Goal: Task Accomplishment & Management: Manage account settings

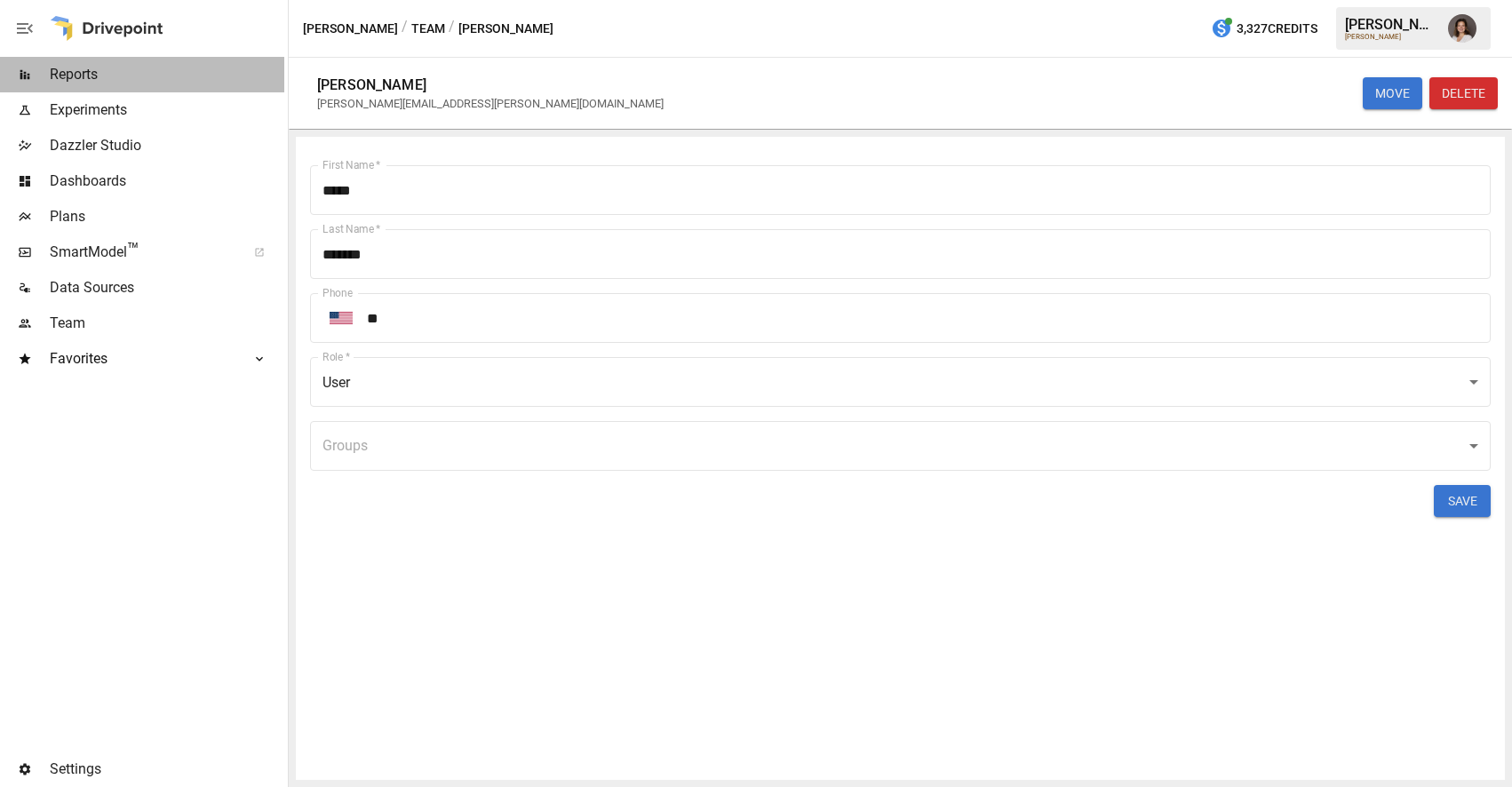
click at [100, 69] on span "Reports" at bounding box center [167, 75] width 235 height 22
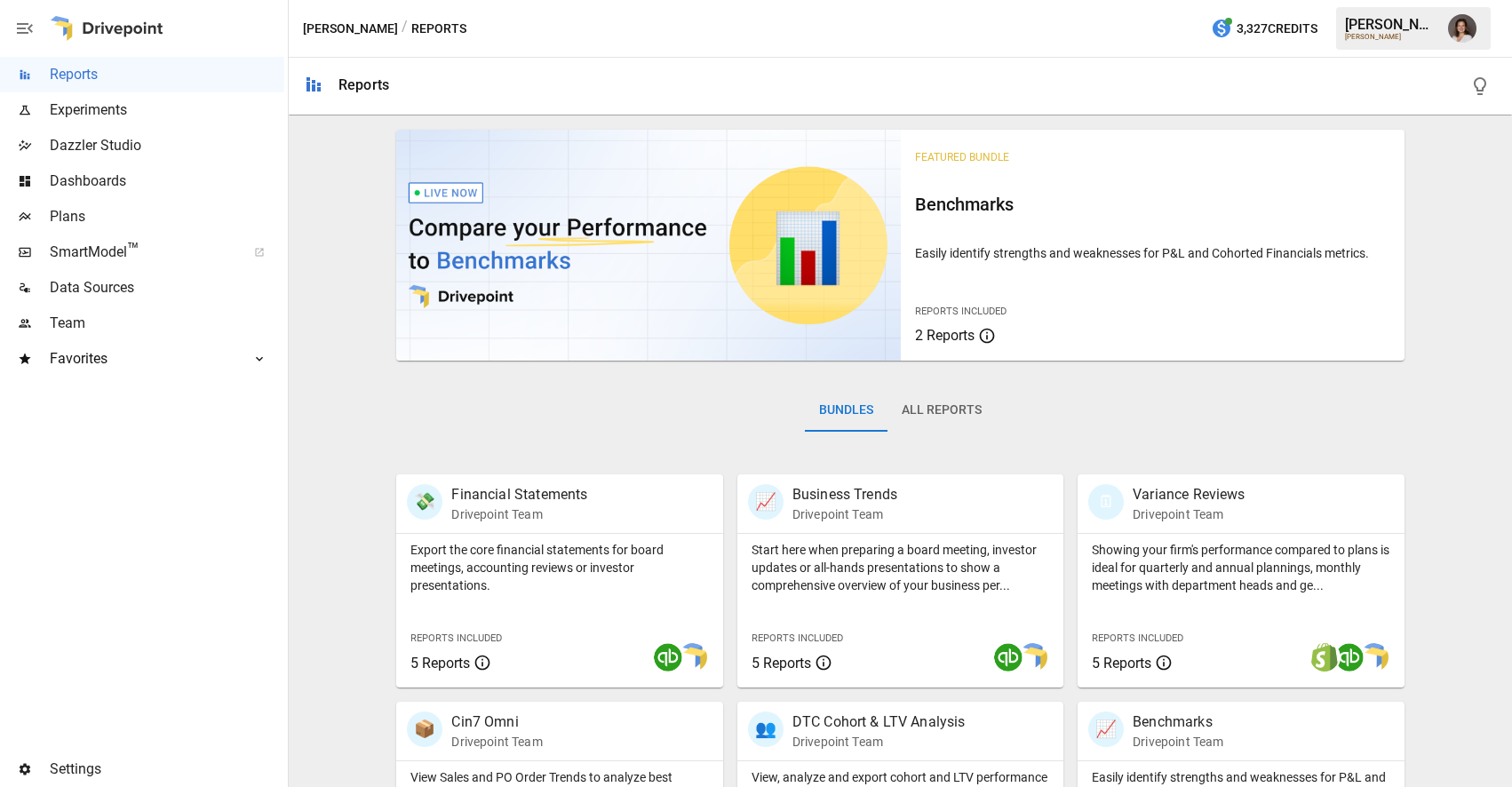
click at [171, 183] on span "Dashboards" at bounding box center [167, 181] width 235 height 22
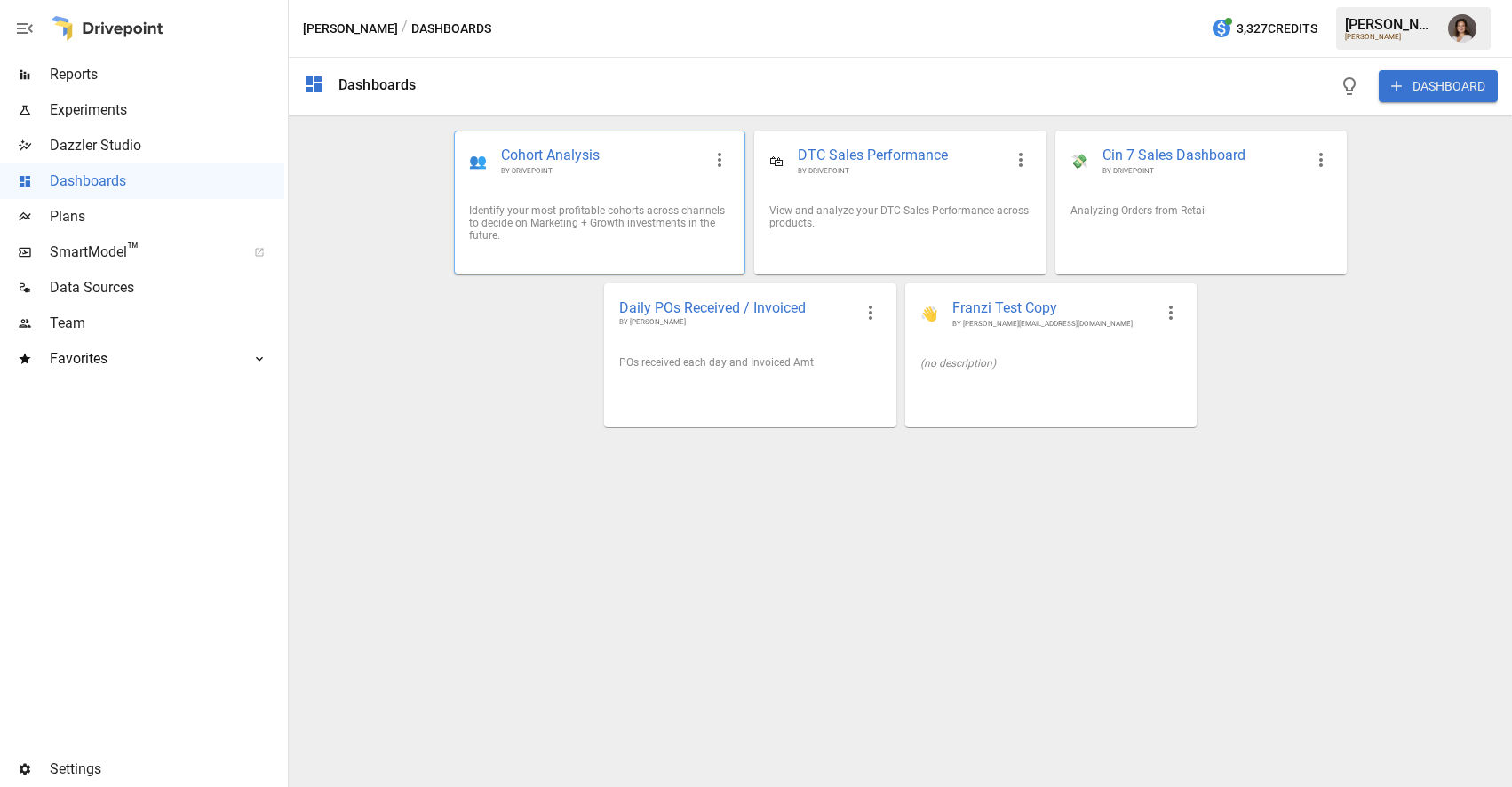
click at [598, 179] on div "👥 Cohort Analysis BY DRIVEPOINT" at bounding box center [600, 160] width 289 height 59
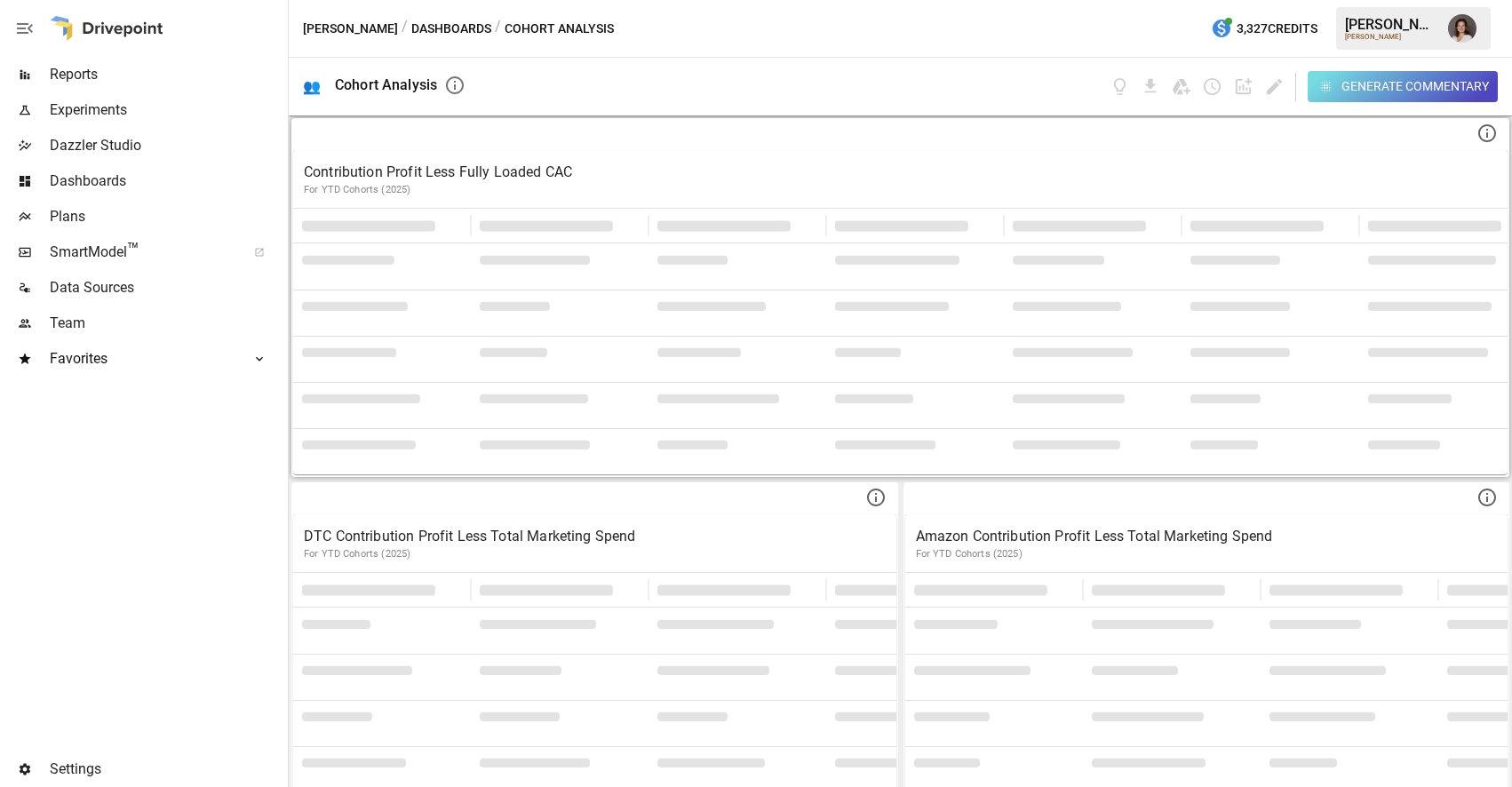
click at [500, 170] on p "Contribution Profit Less Fully Loaded CAC" at bounding box center [901, 172] width 1194 height 22
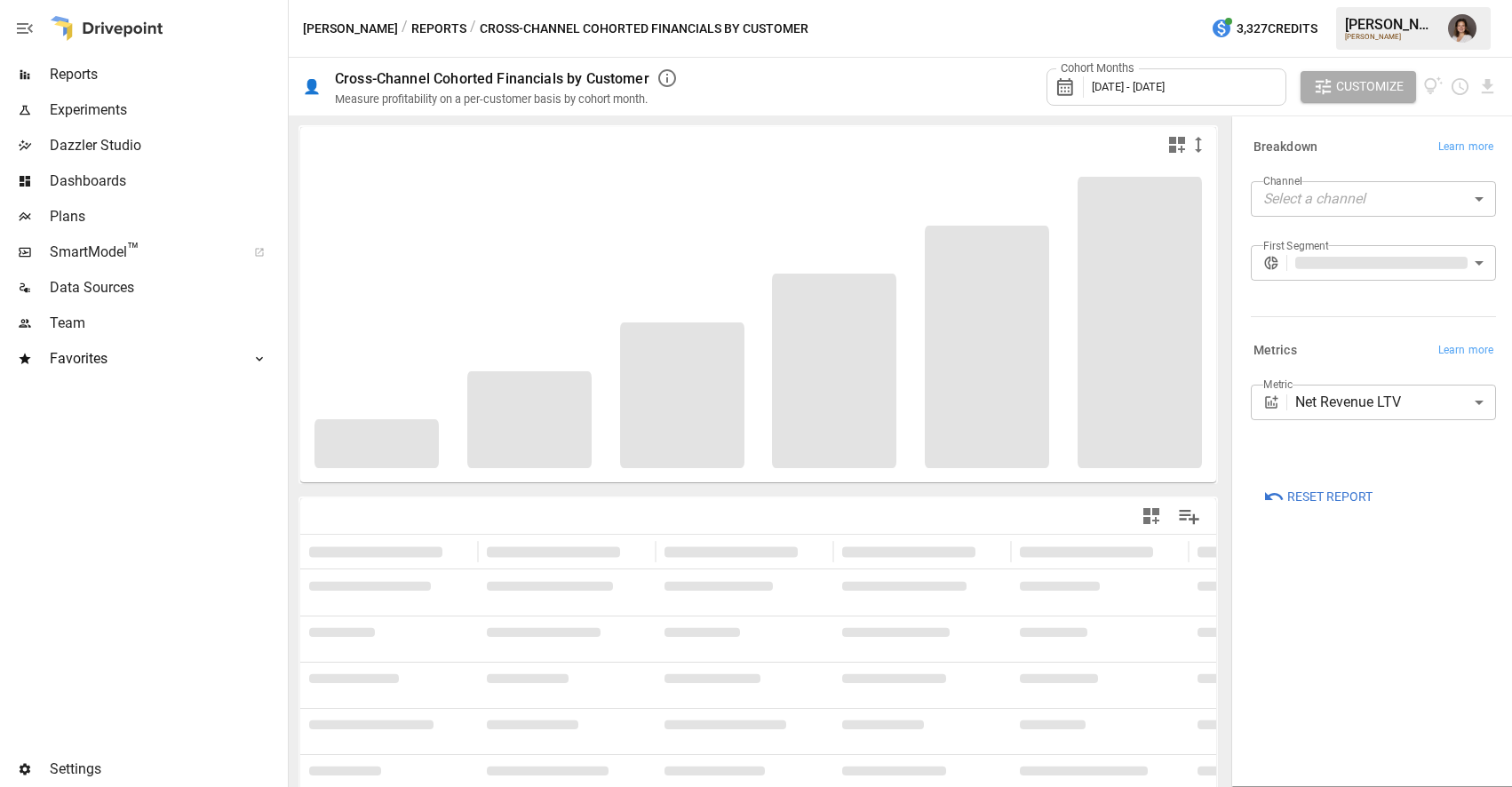
click at [412, 32] on button "Reports" at bounding box center [439, 29] width 55 height 22
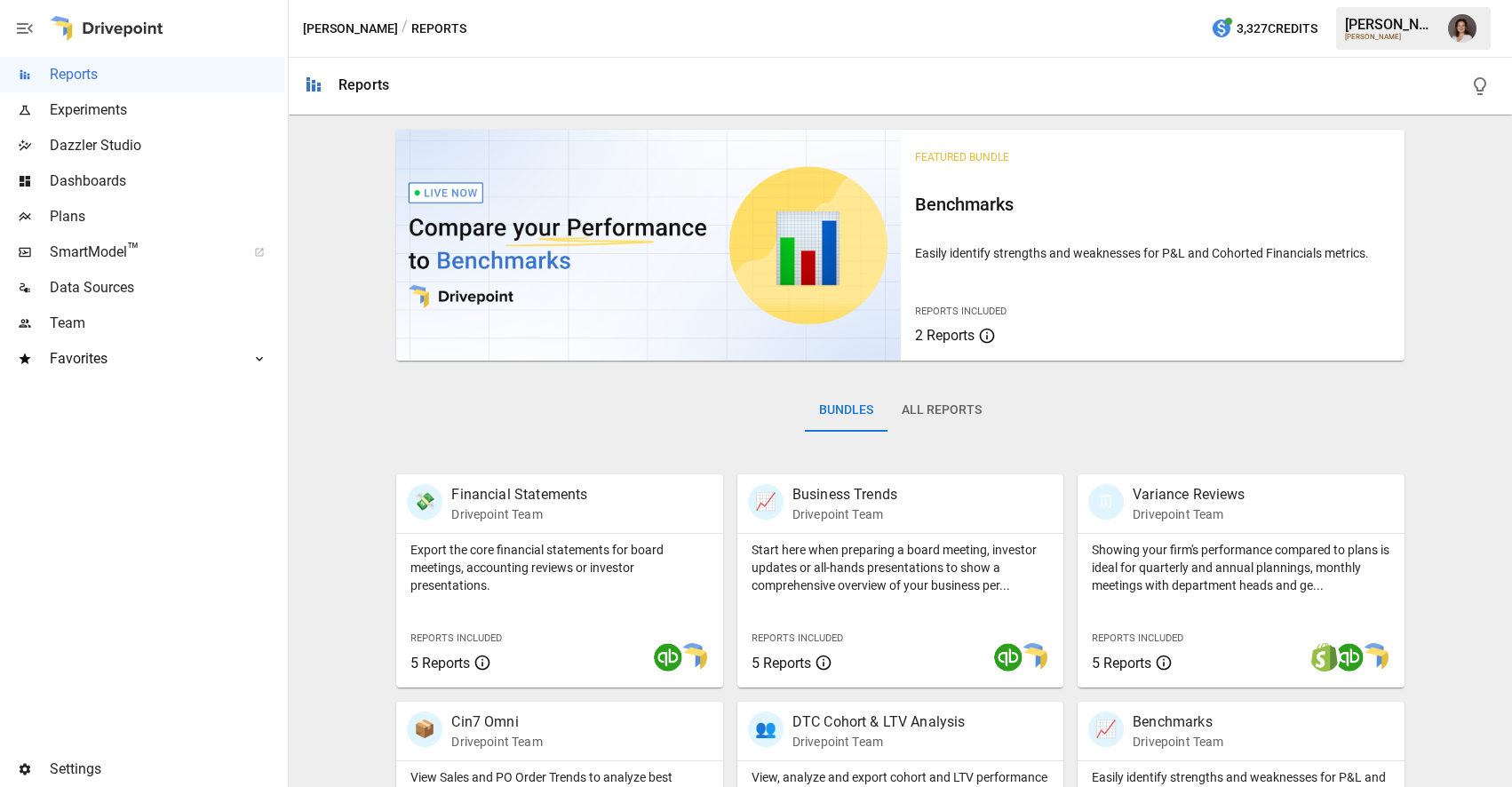
click at [930, 413] on button "All Reports" at bounding box center [942, 410] width 109 height 43
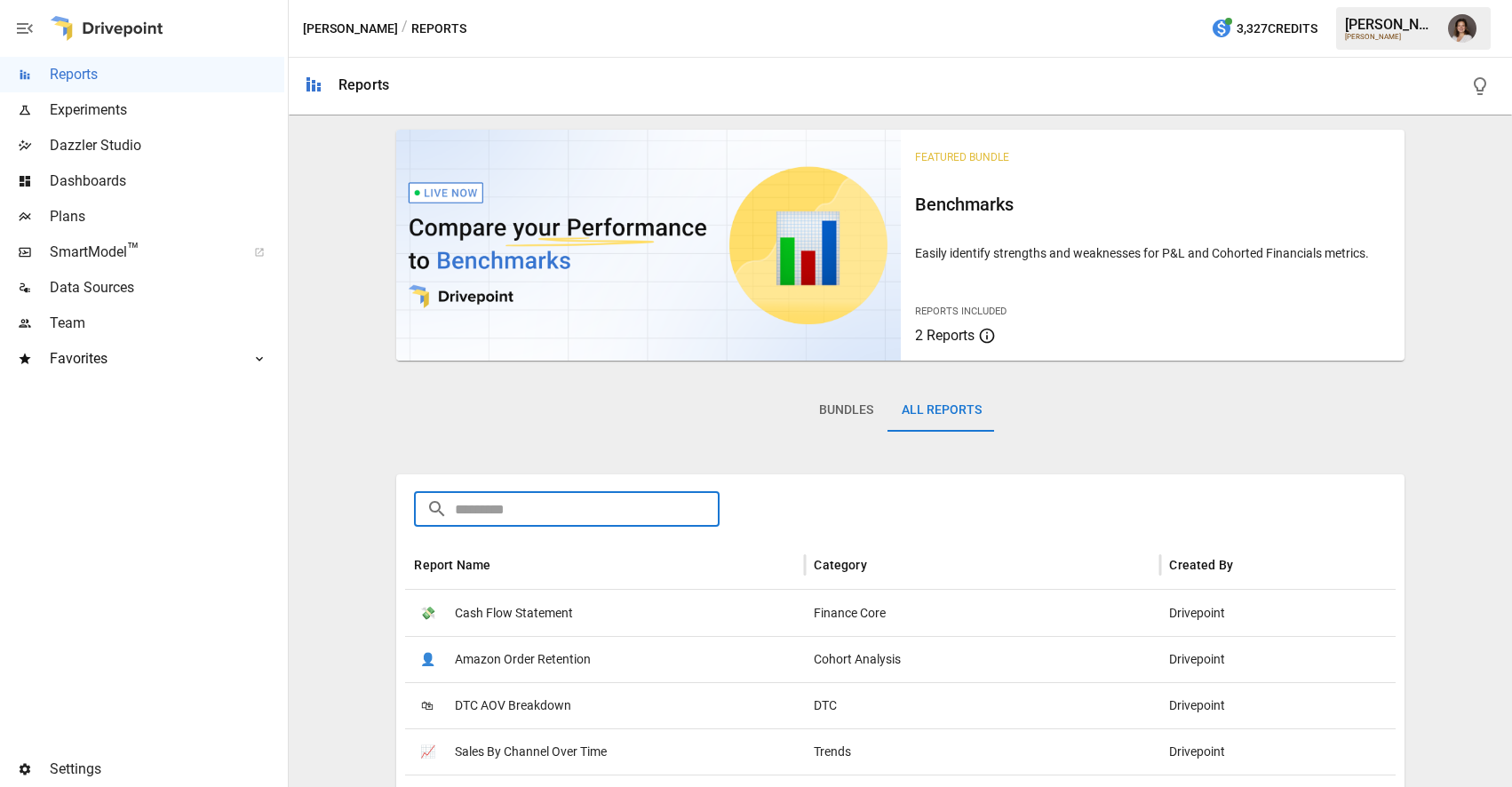
click at [639, 500] on input "text" at bounding box center [588, 509] width 265 height 35
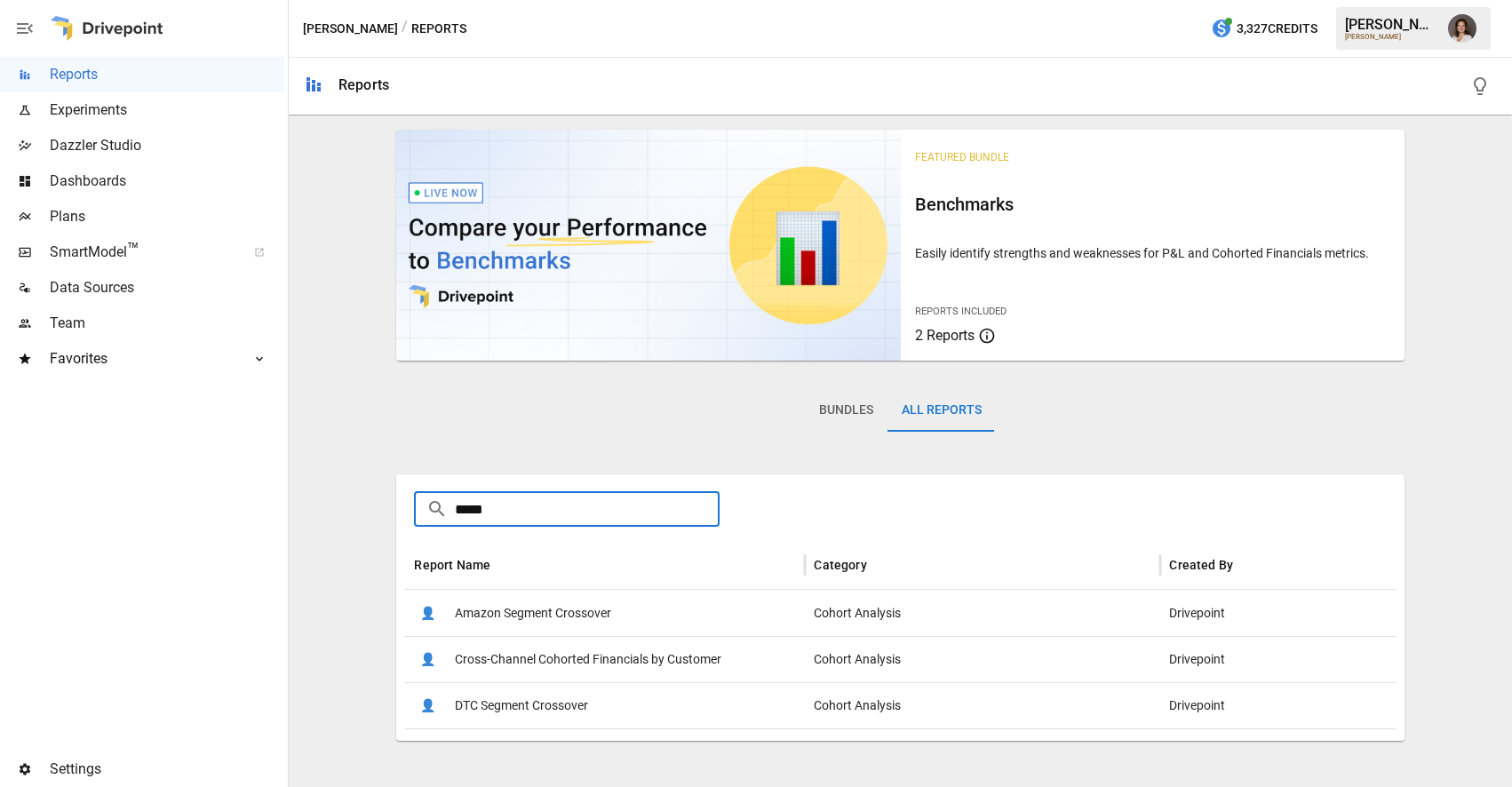
type input "*****"
click at [631, 670] on span "Cross-Channel Cohorted Financials by Customer" at bounding box center [589, 659] width 267 height 45
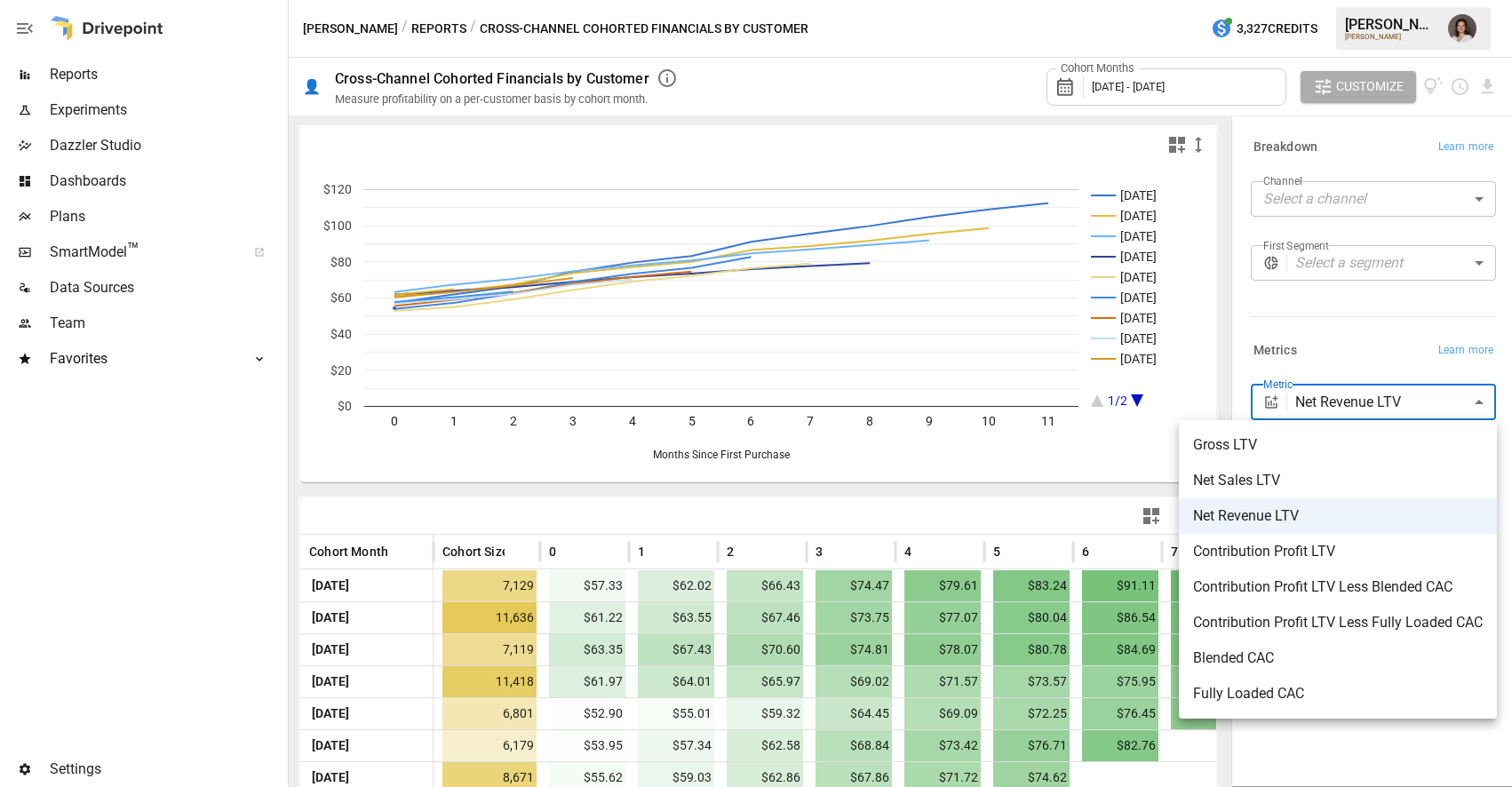
click at [1328, 0] on body "Reports Experiments Dazzler Studio Dashboards Plans SmartModel ™ Data Sources T…" at bounding box center [756, 0] width 1512 height 0
click at [1336, 575] on li "Contribution Profit LTV Less Blended CAC" at bounding box center [1338, 587] width 318 height 35
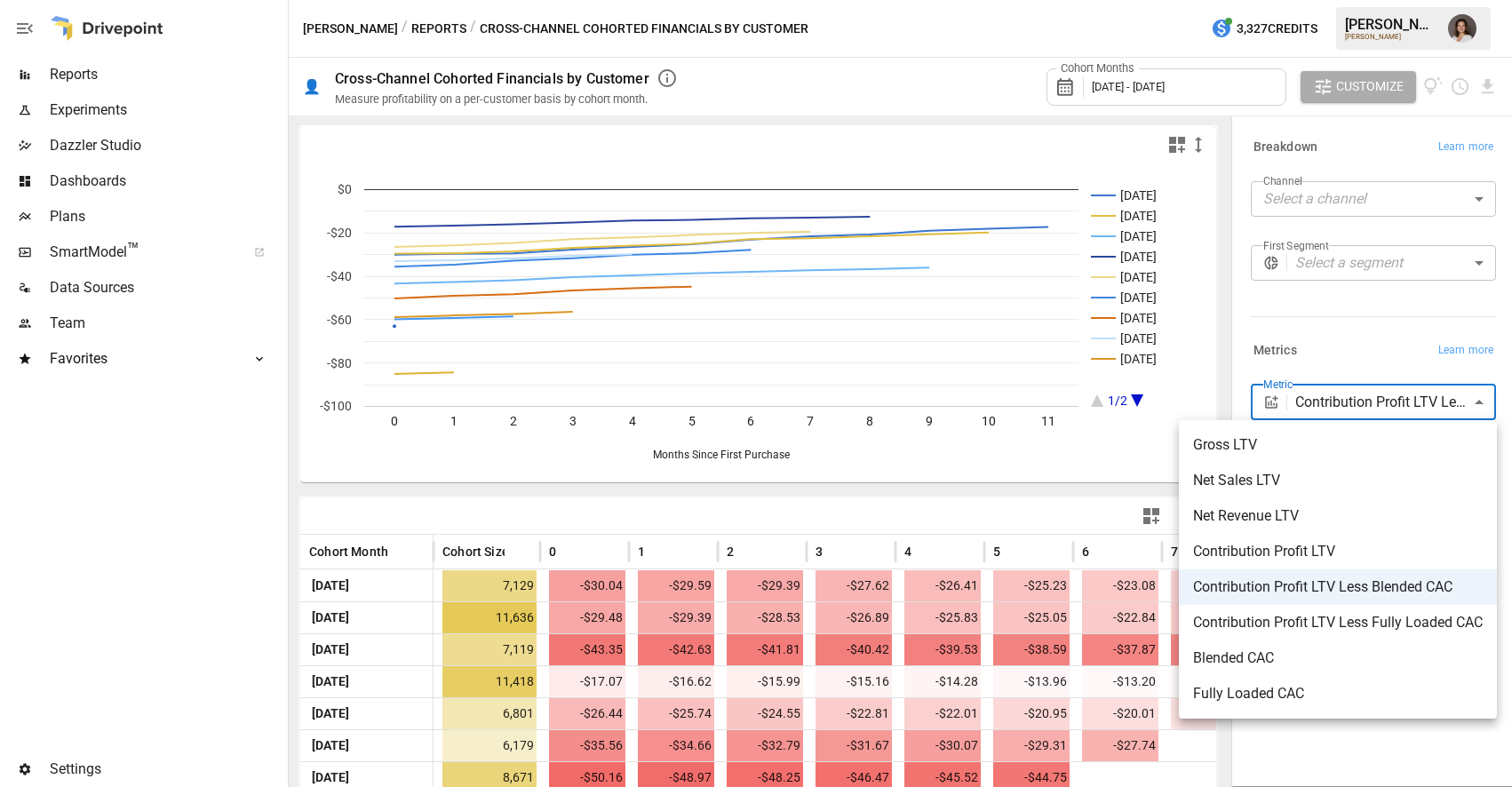
click at [1366, 0] on body "Reports Experiments Dazzler Studio Dashboards Plans SmartModel ™ Data Sources T…" at bounding box center [756, 0] width 1512 height 0
click at [1351, 548] on span "Contribution Profit LTV" at bounding box center [1338, 552] width 289 height 22
type input "**********"
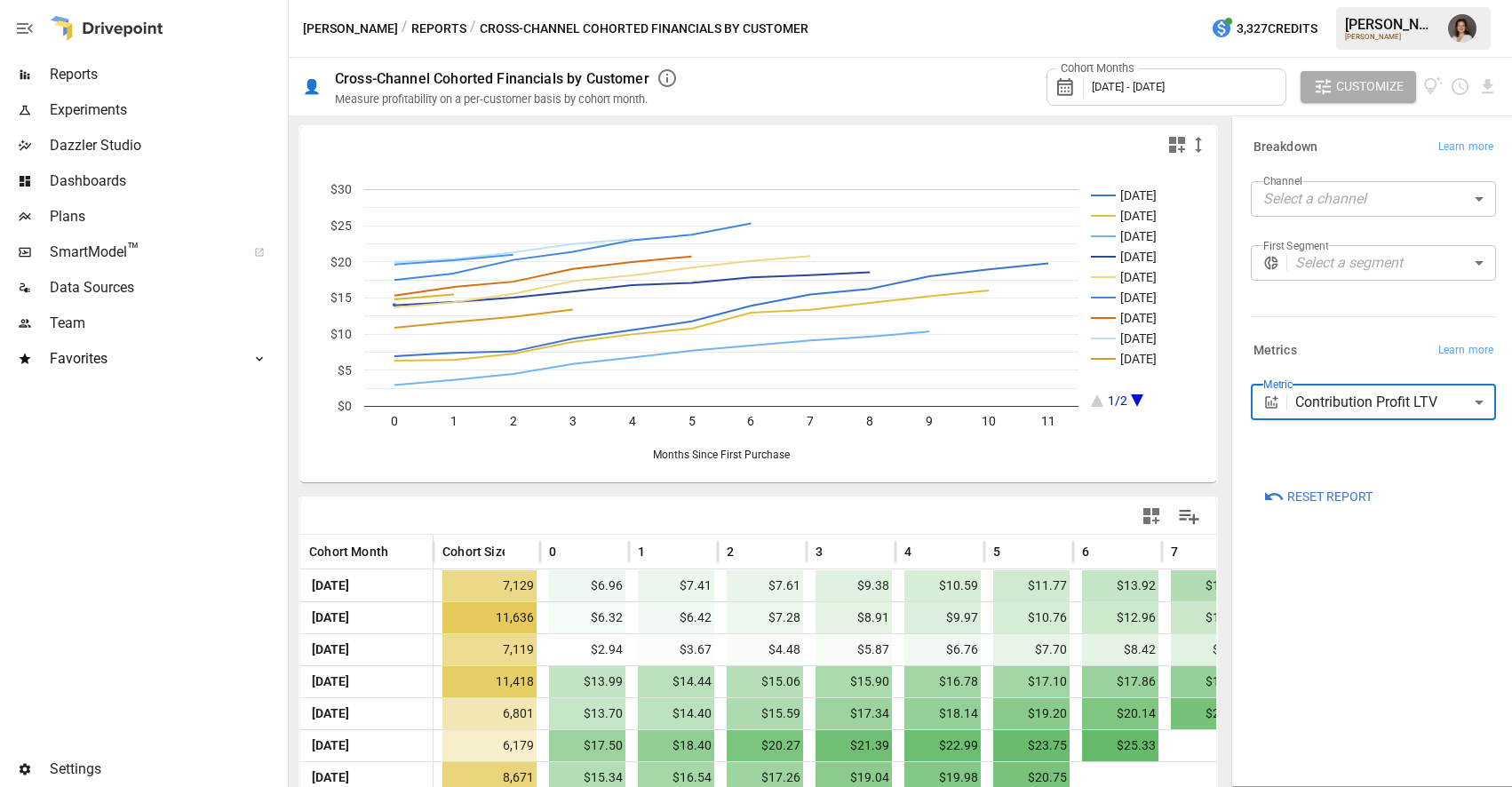
click at [1141, 87] on span "[DATE] - [DATE]" at bounding box center [1128, 86] width 73 height 14
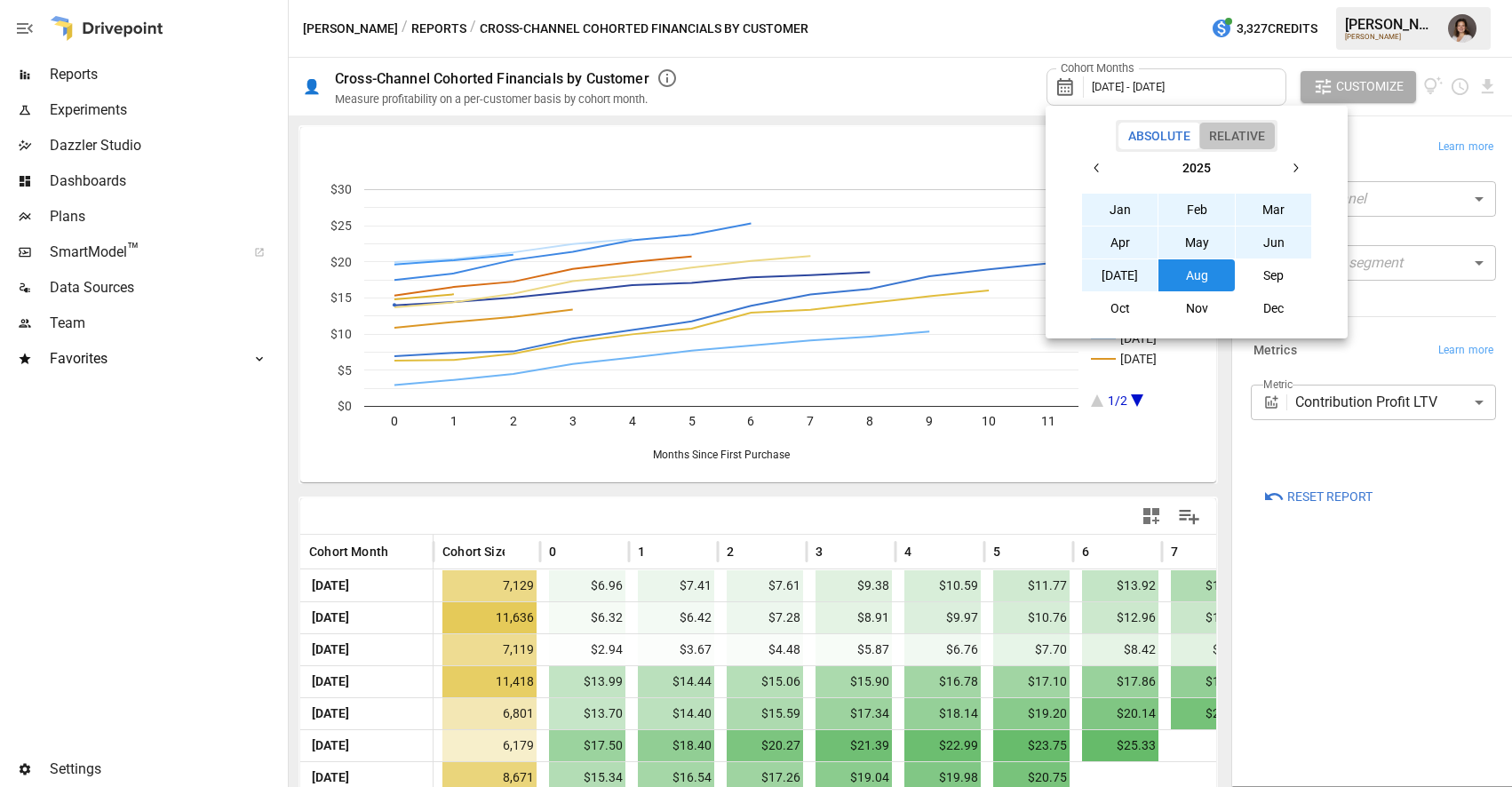
click at [1236, 138] on button "Relative" at bounding box center [1237, 135] width 75 height 26
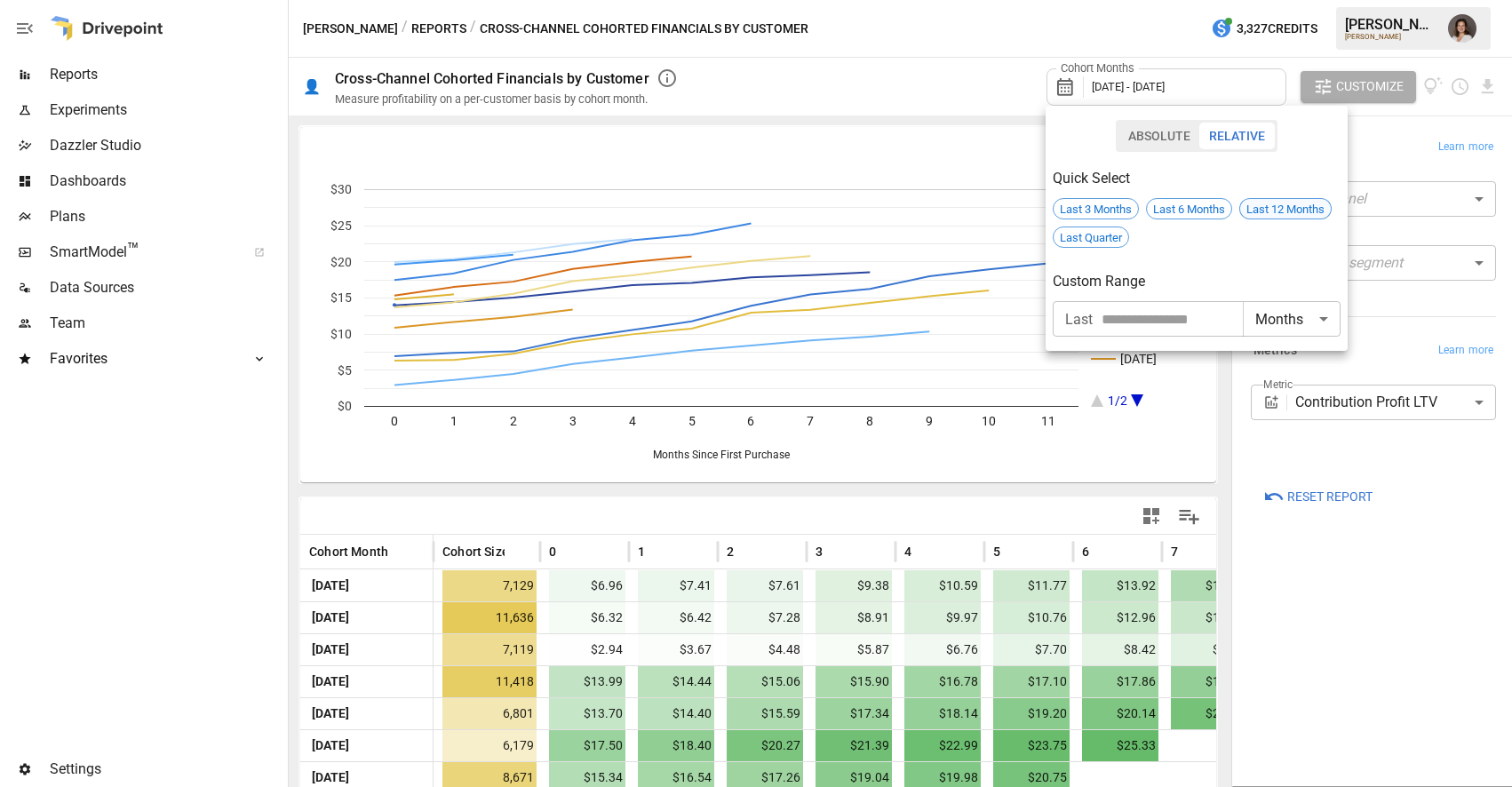
click at [1281, 210] on span "Last 12 Months" at bounding box center [1286, 209] width 91 height 14
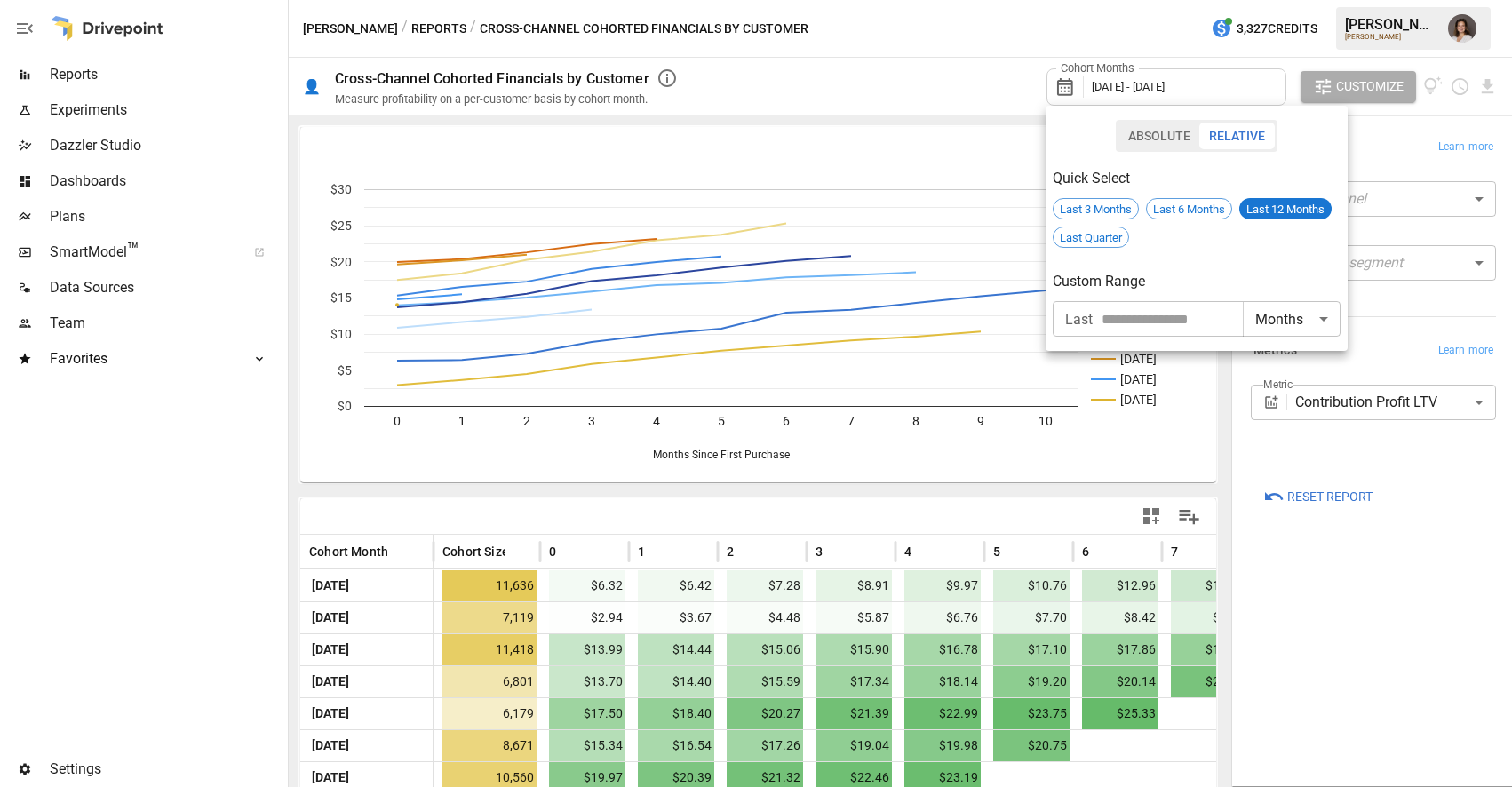
click at [1407, 359] on div at bounding box center [756, 394] width 1512 height 787
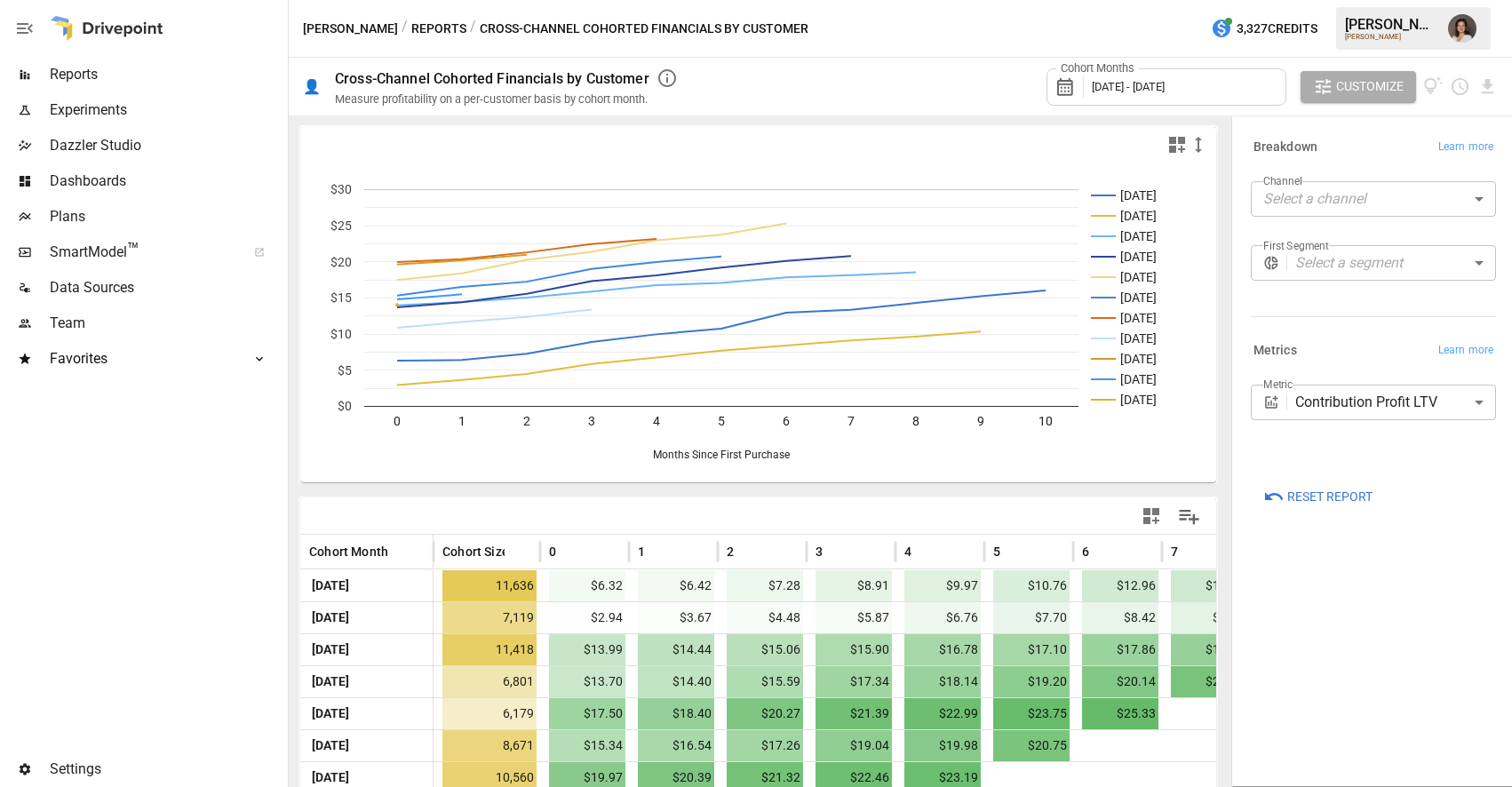
click at [1174, 144] on icon "button" at bounding box center [1177, 145] width 22 height 22
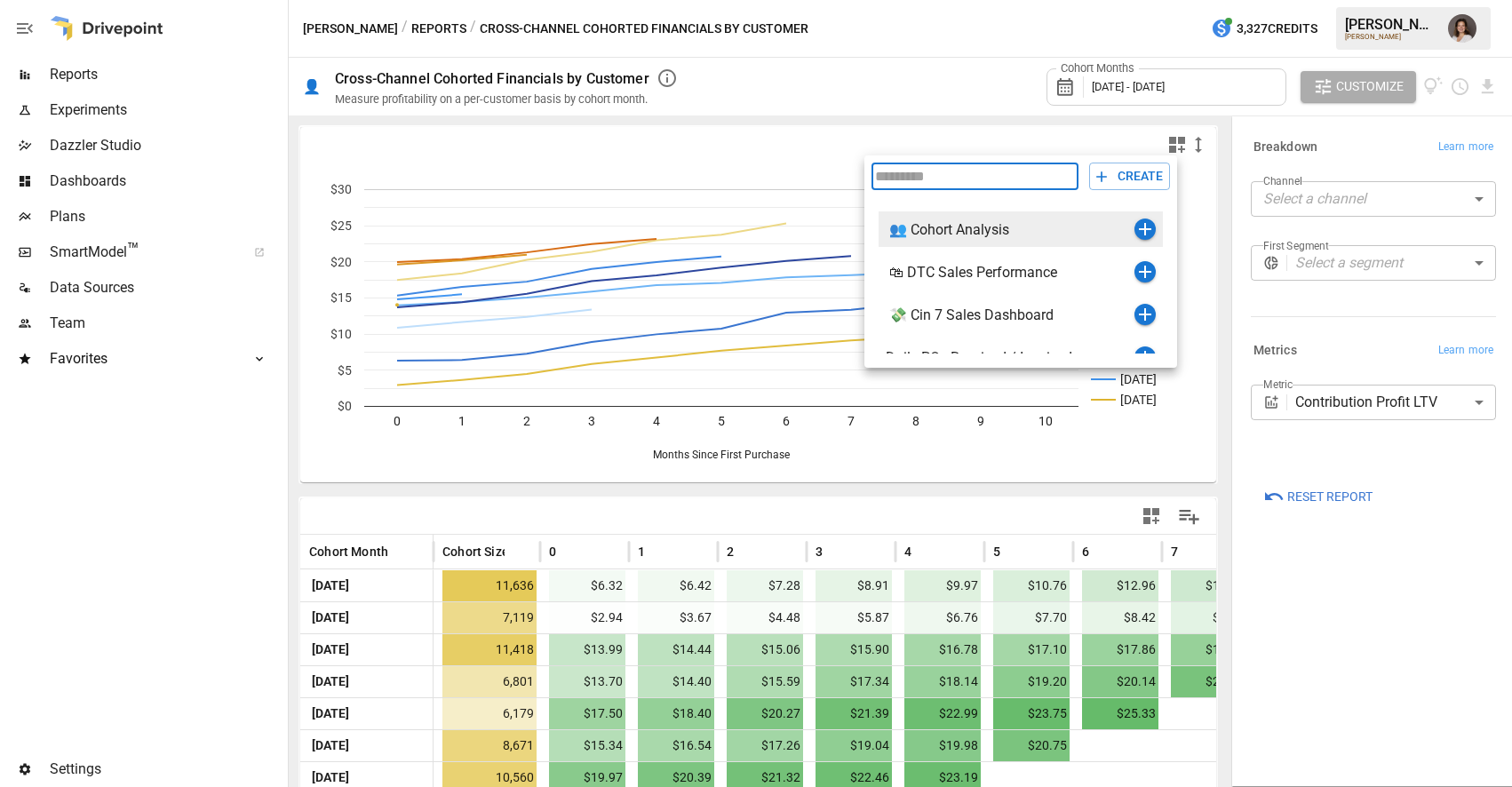
click at [1143, 226] on icon "button" at bounding box center [1146, 229] width 22 height 22
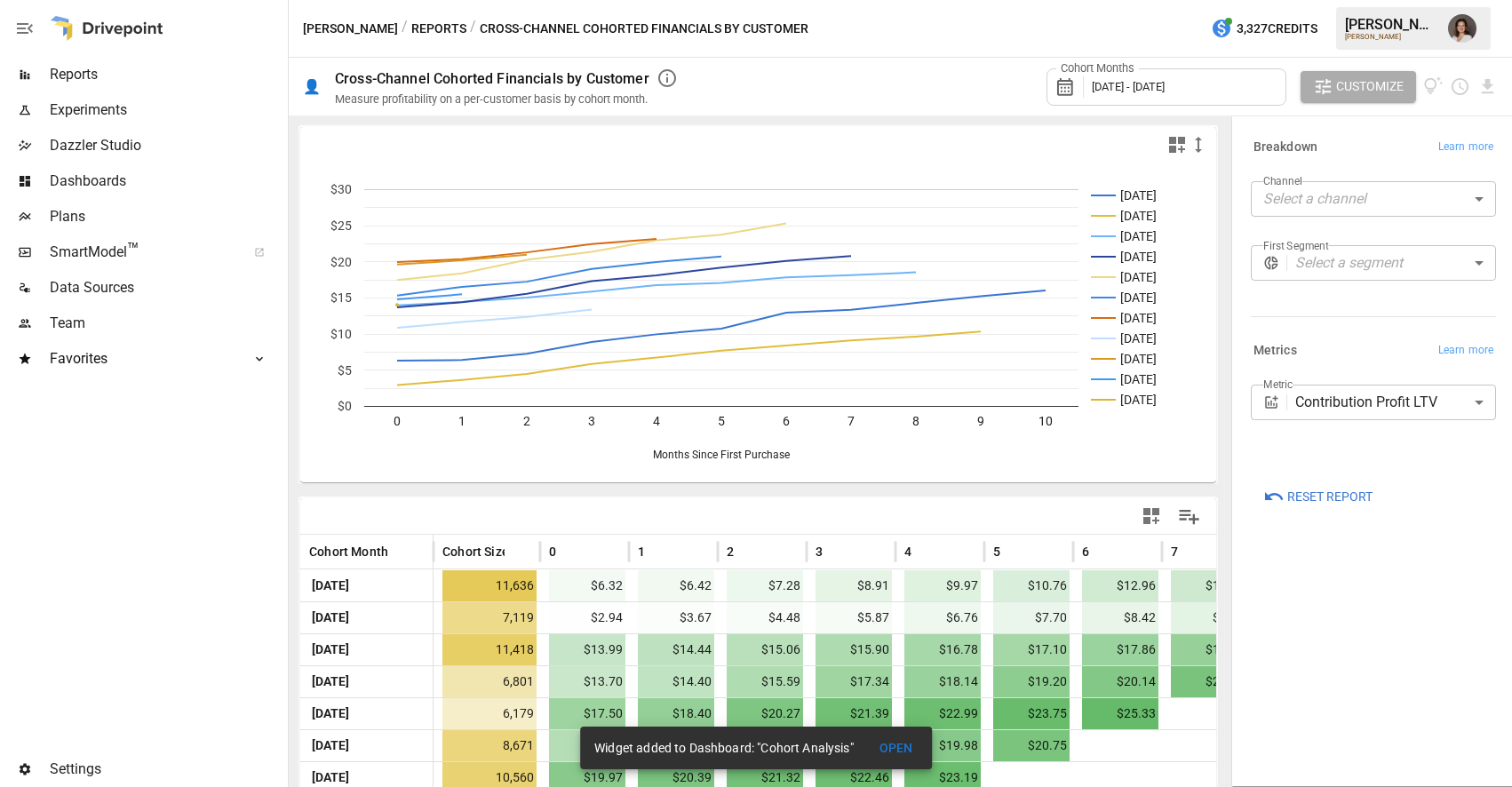
click at [893, 742] on button "OPEN" at bounding box center [896, 748] width 57 height 33
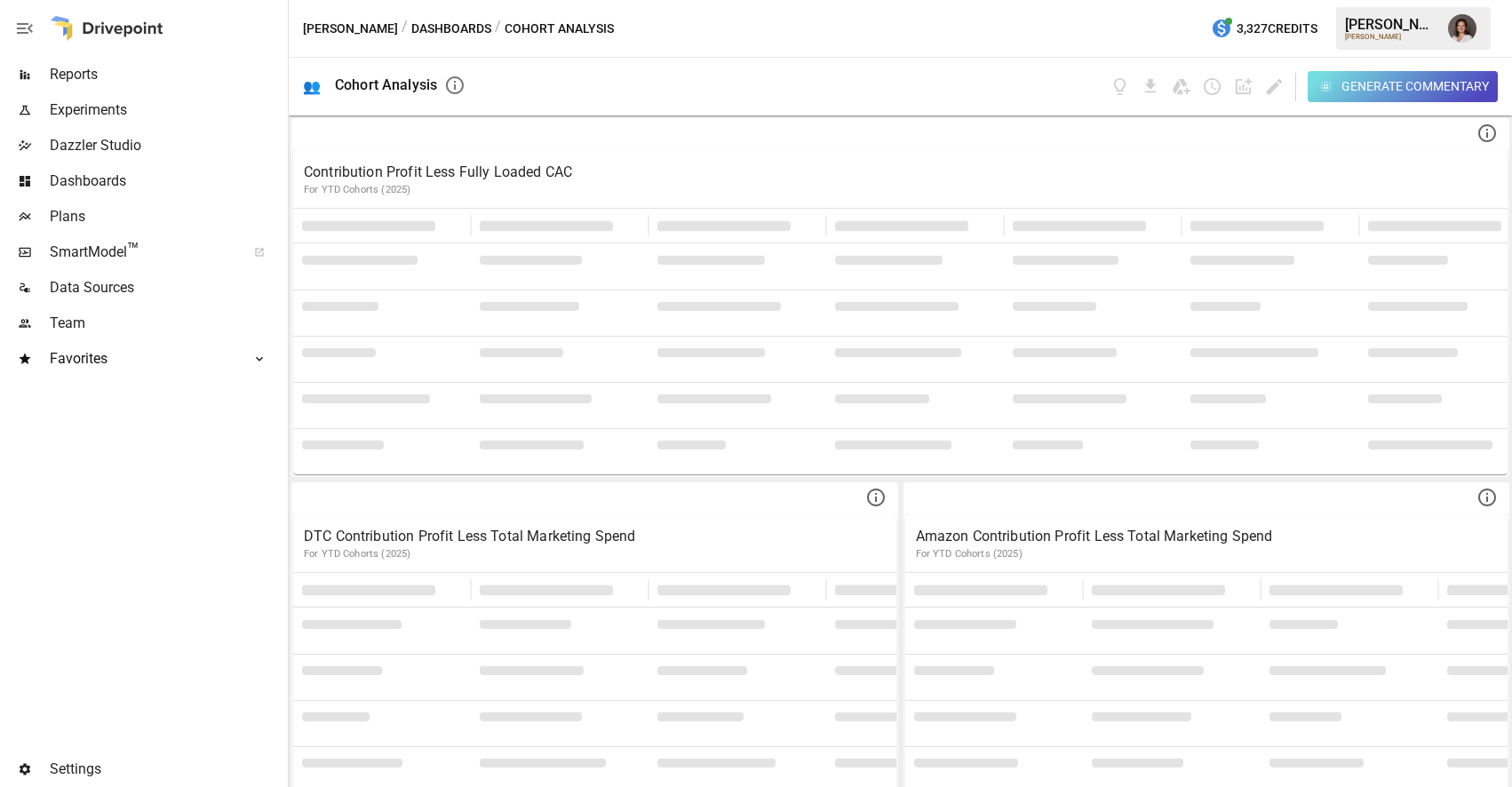
scroll to position [1150, 0]
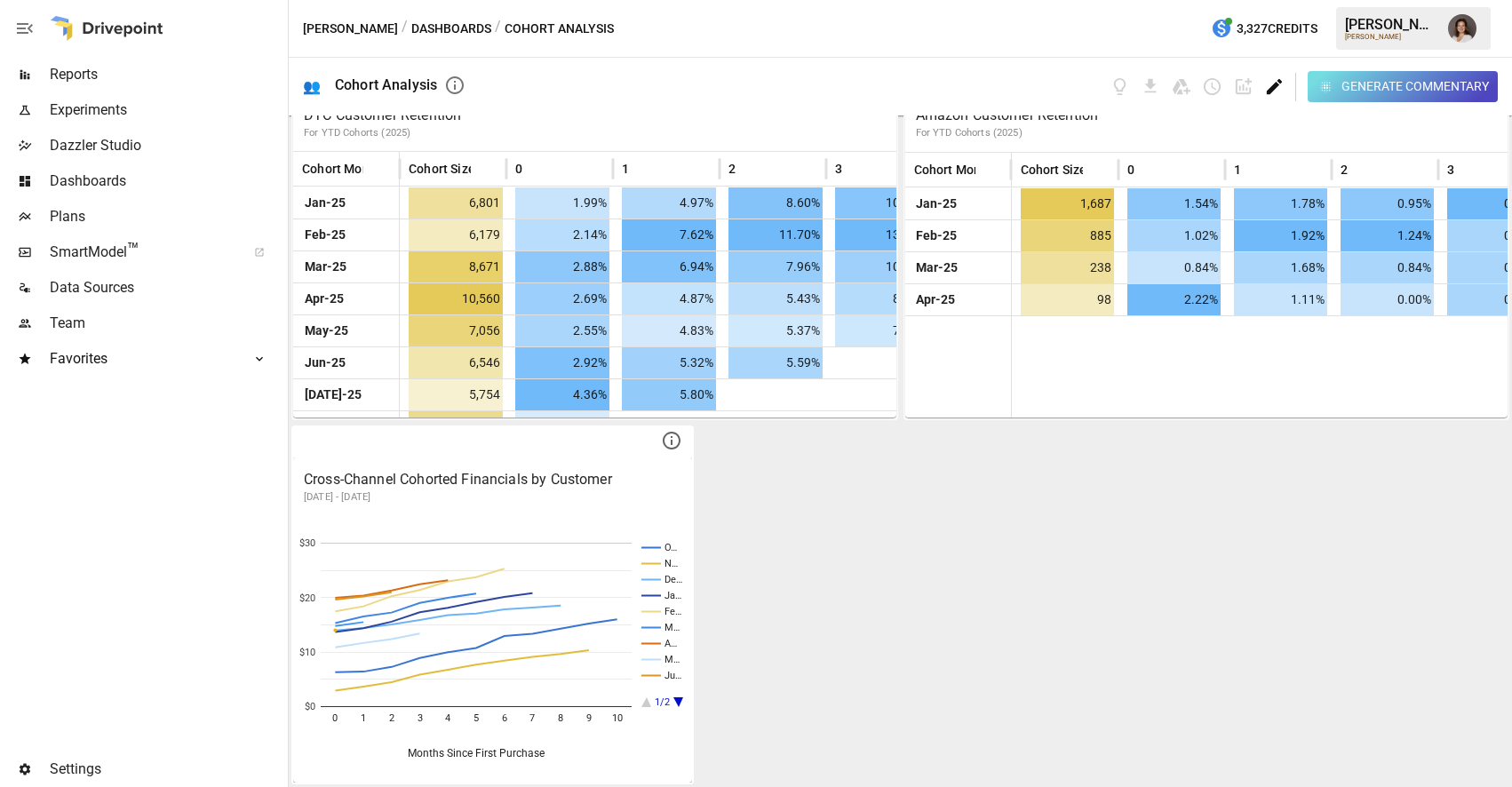
click at [1276, 83] on icon "Edit dashboard" at bounding box center [1274, 86] width 15 height 15
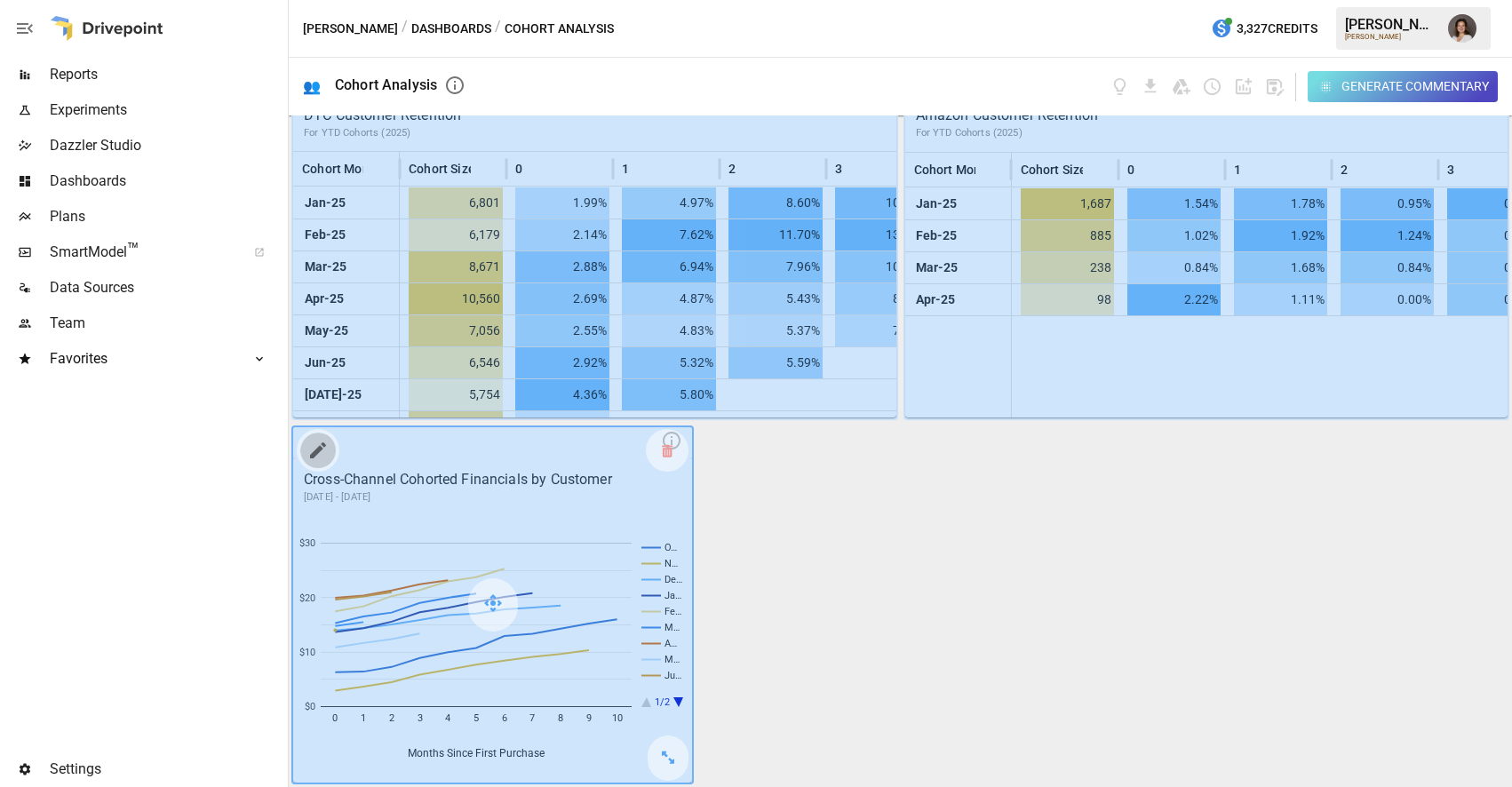
click at [330, 456] on button "button" at bounding box center [317, 450] width 35 height 35
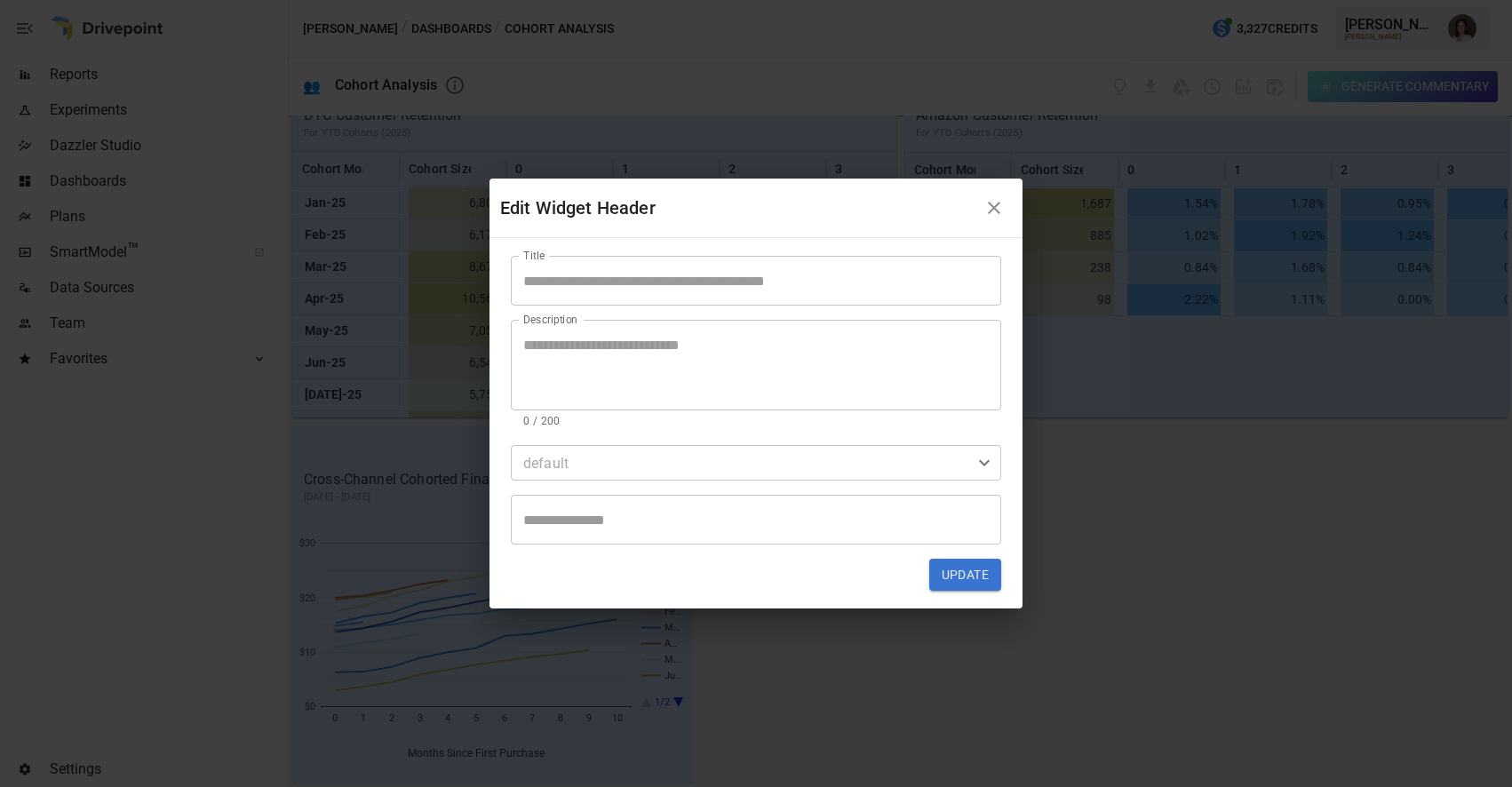
click at [678, 285] on input "Title" at bounding box center [756, 280] width 491 height 50
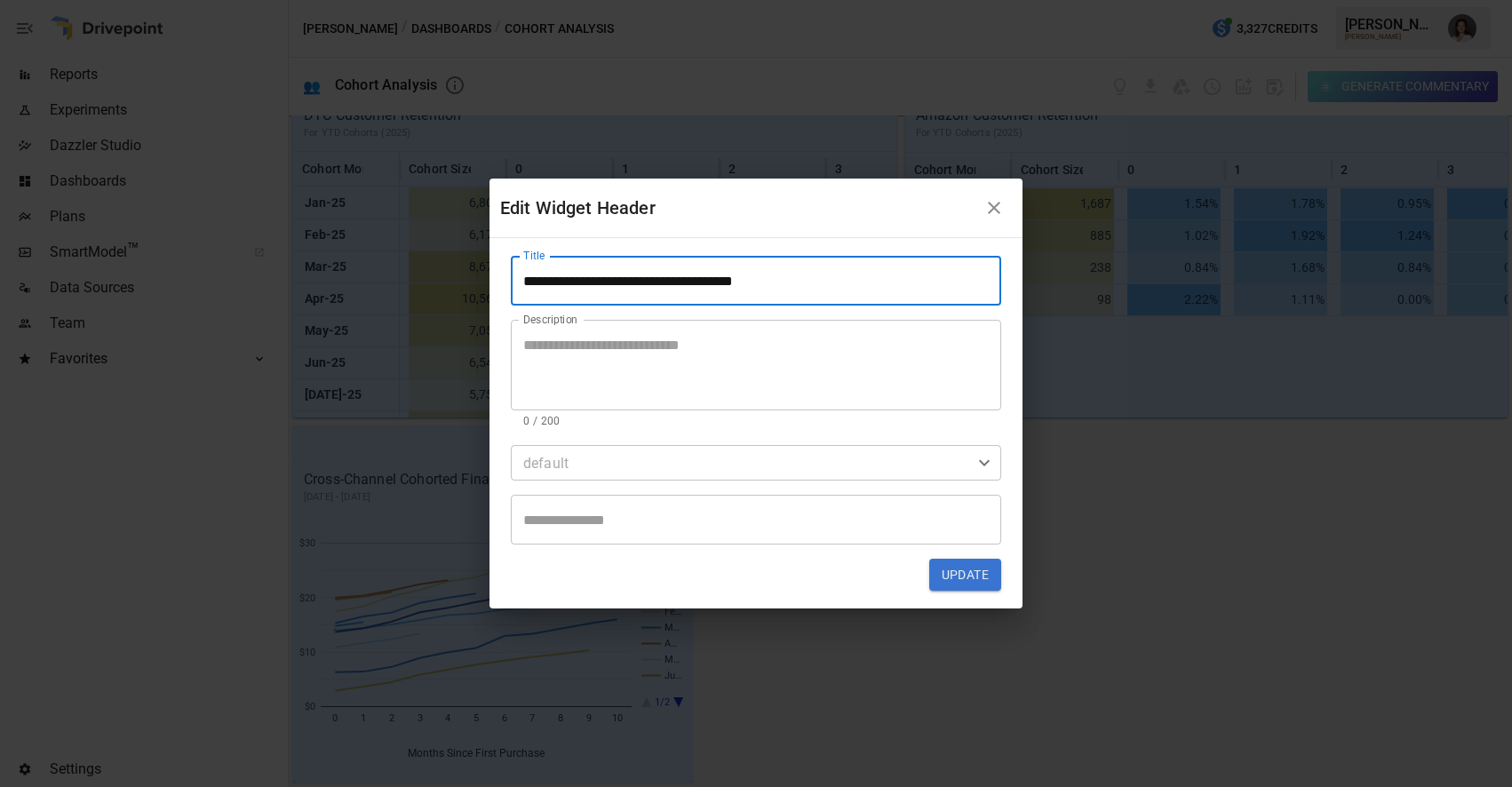
type input "**********"
click at [655, 343] on textarea "Description" at bounding box center [756, 365] width 465 height 62
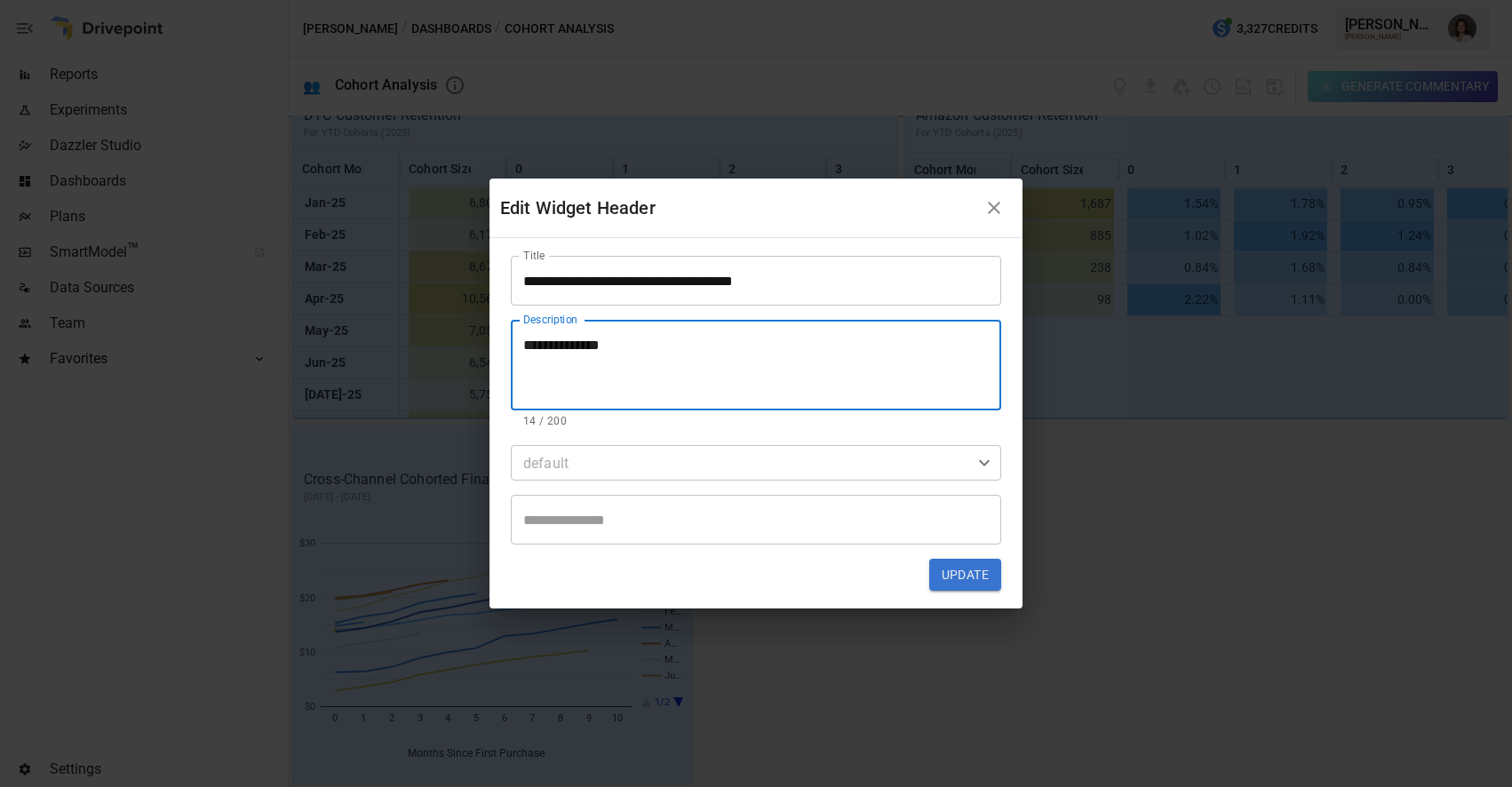
type textarea "**********"
click at [960, 575] on button "Update" at bounding box center [965, 574] width 72 height 32
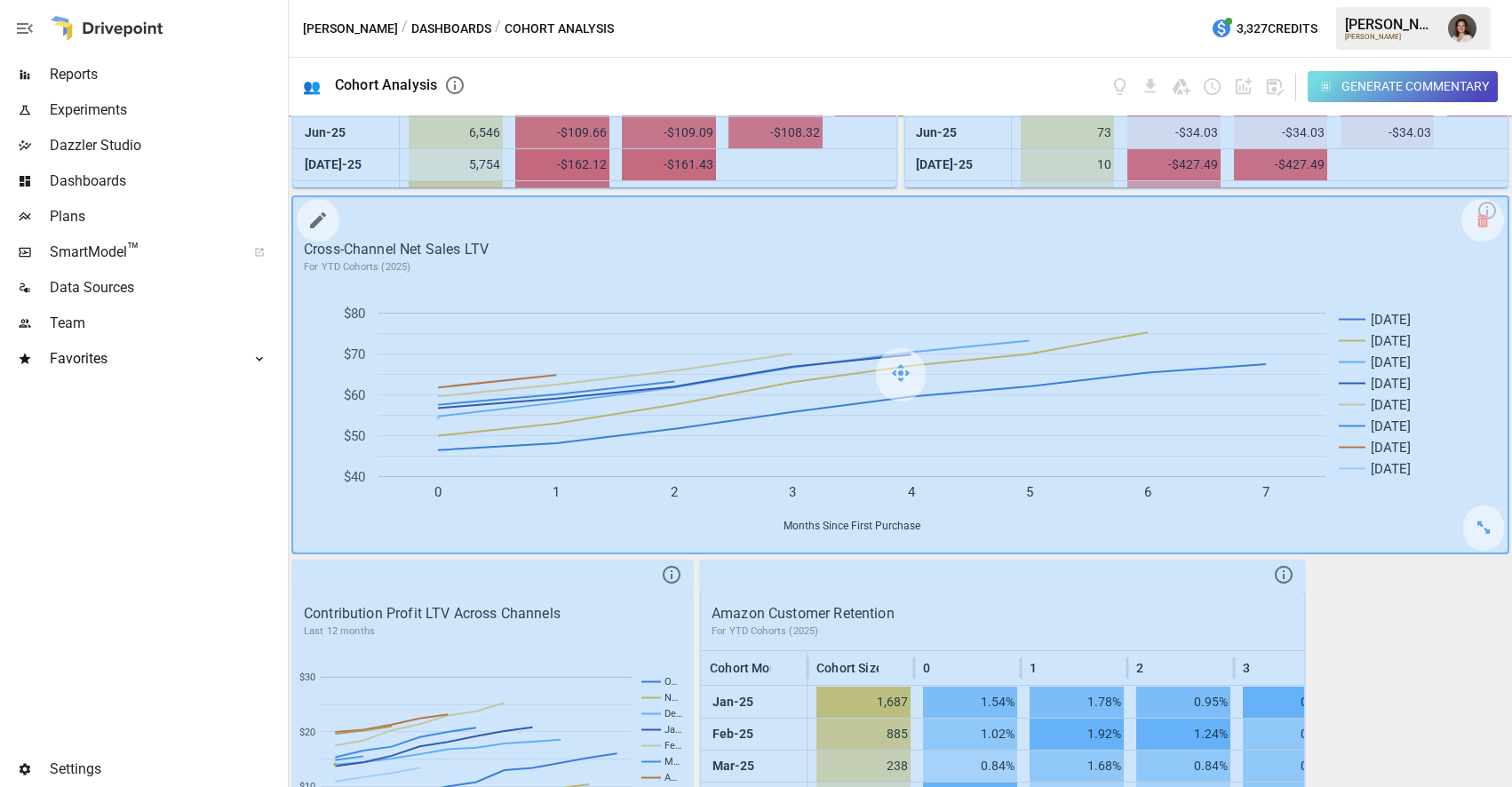
scroll to position [652, 0]
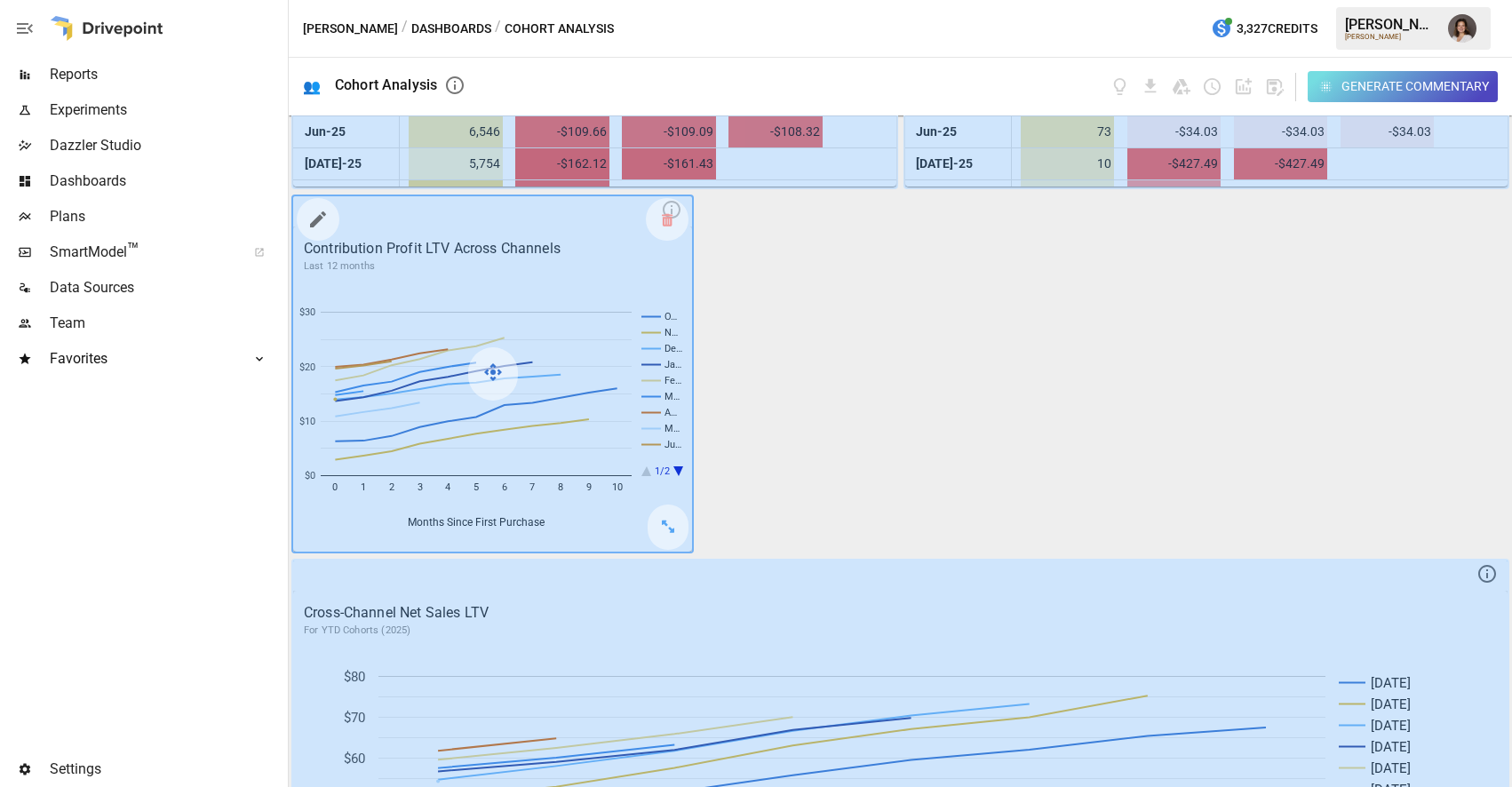
click at [361, 455] on div at bounding box center [493, 374] width 399 height 355
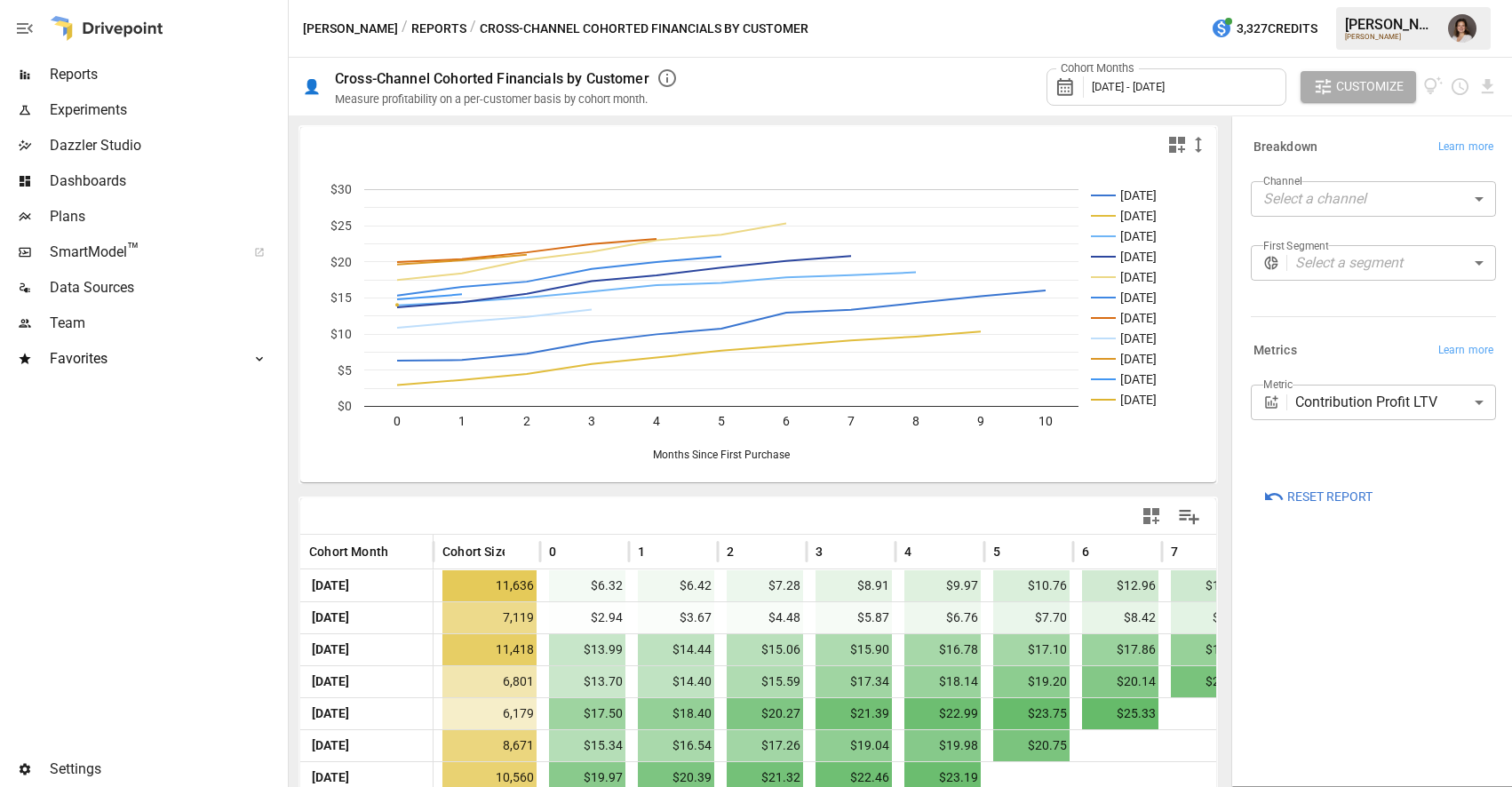
click at [114, 178] on span "Dashboards" at bounding box center [167, 181] width 235 height 22
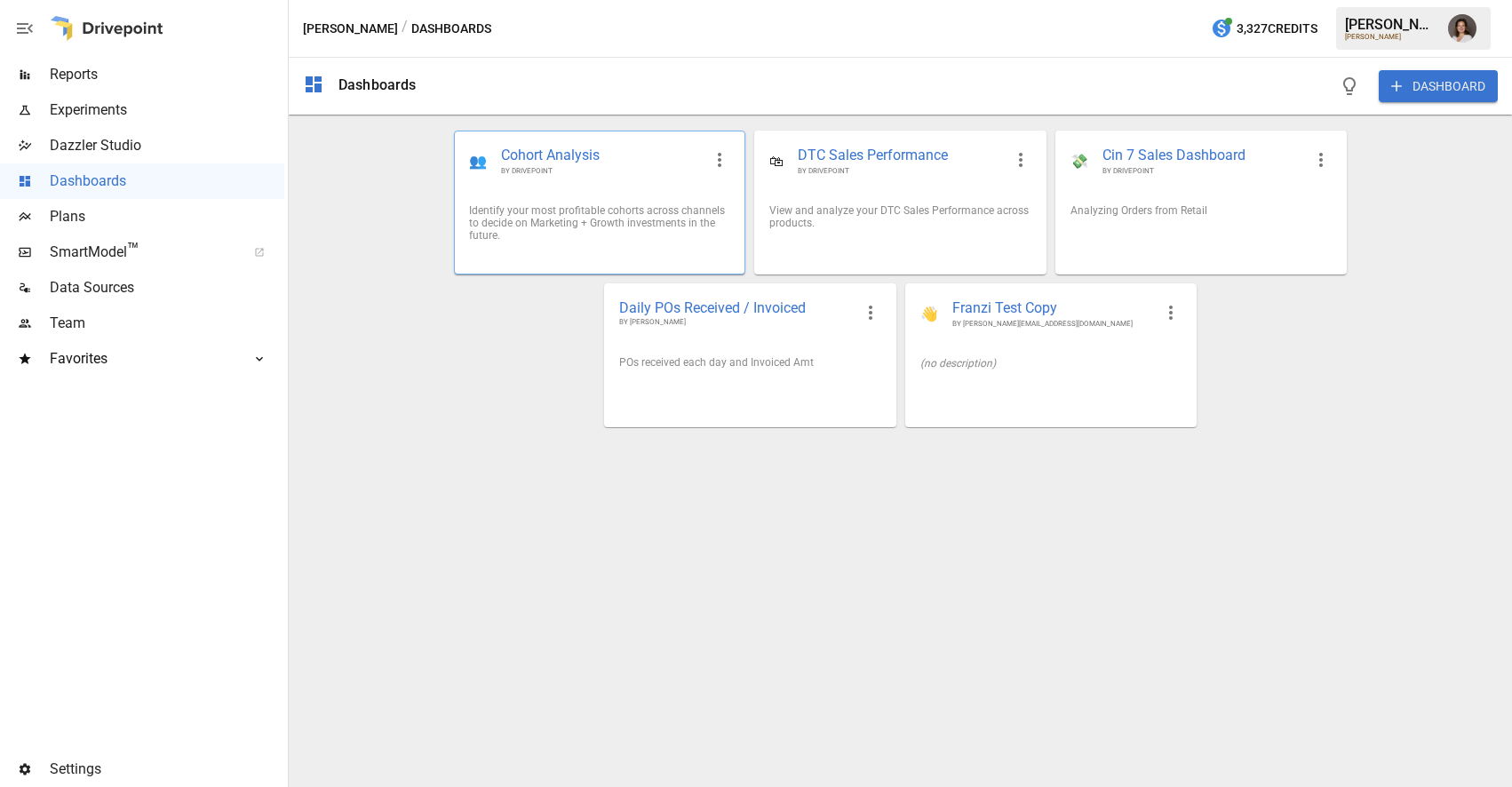
click at [661, 187] on div "👥 Cohort Analysis BY DRIVEPOINT" at bounding box center [600, 160] width 289 height 59
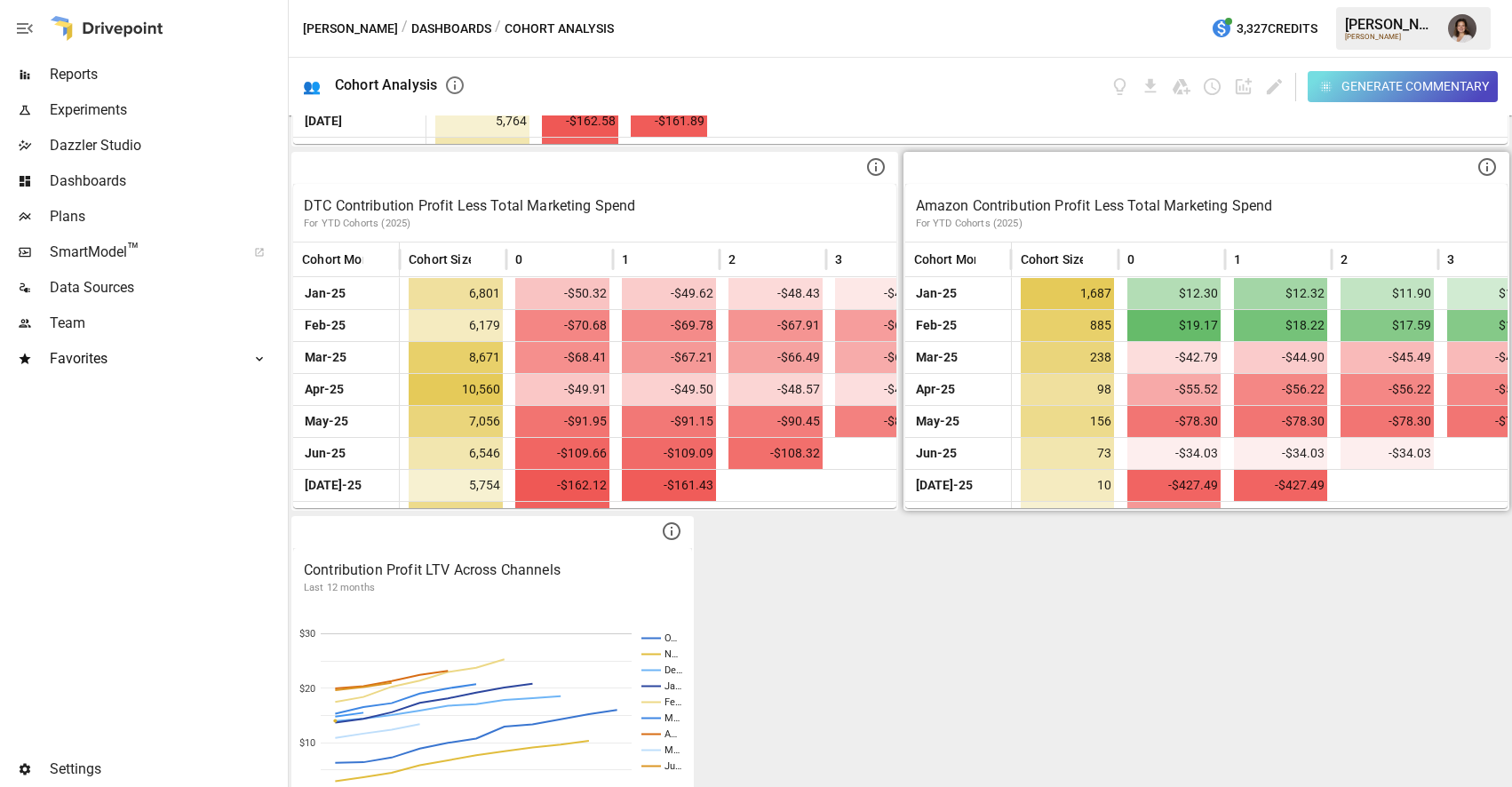
scroll to position [24, 0]
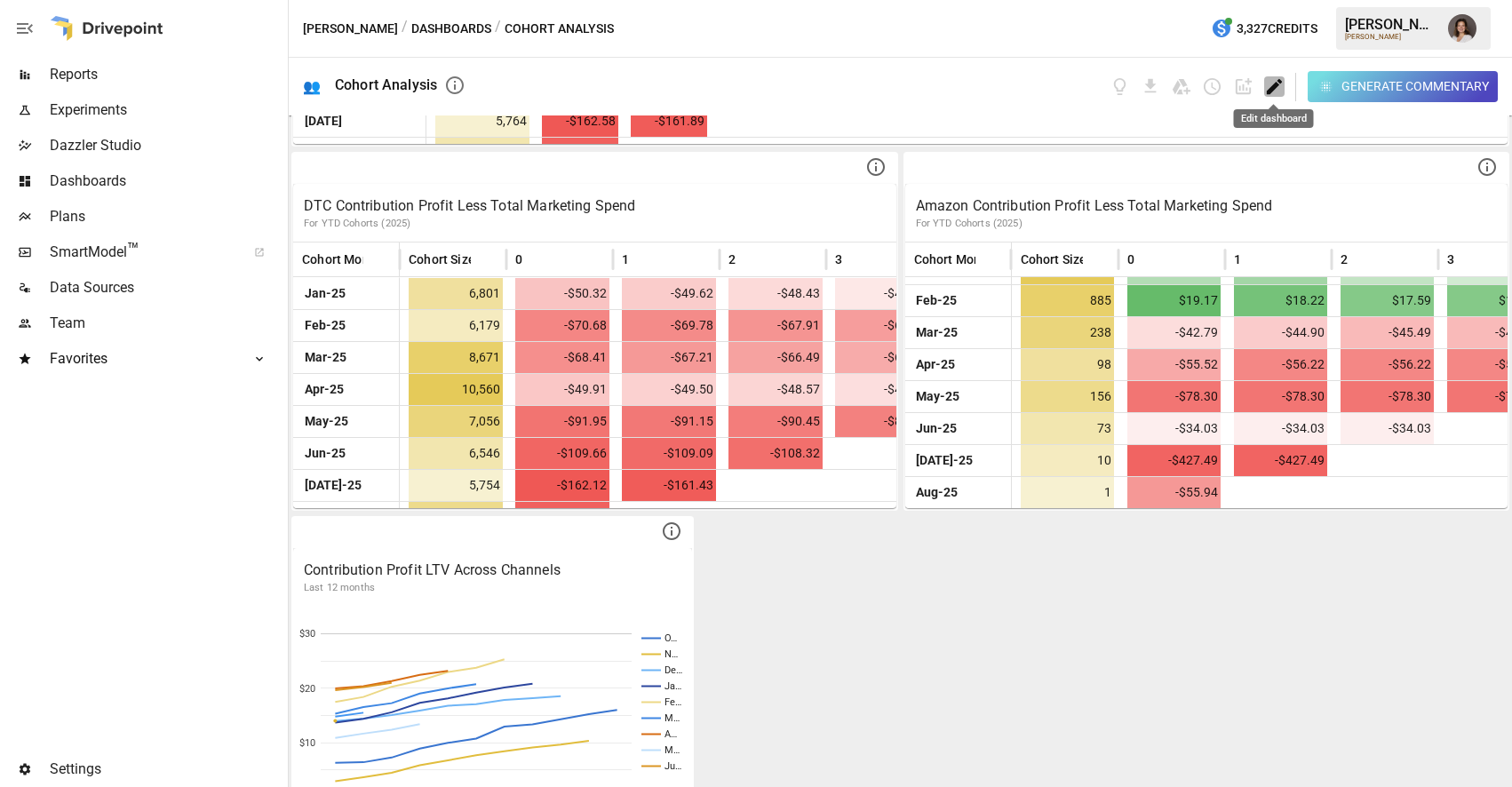
click at [1264, 87] on icon "Edit dashboard" at bounding box center [1274, 86] width 21 height 21
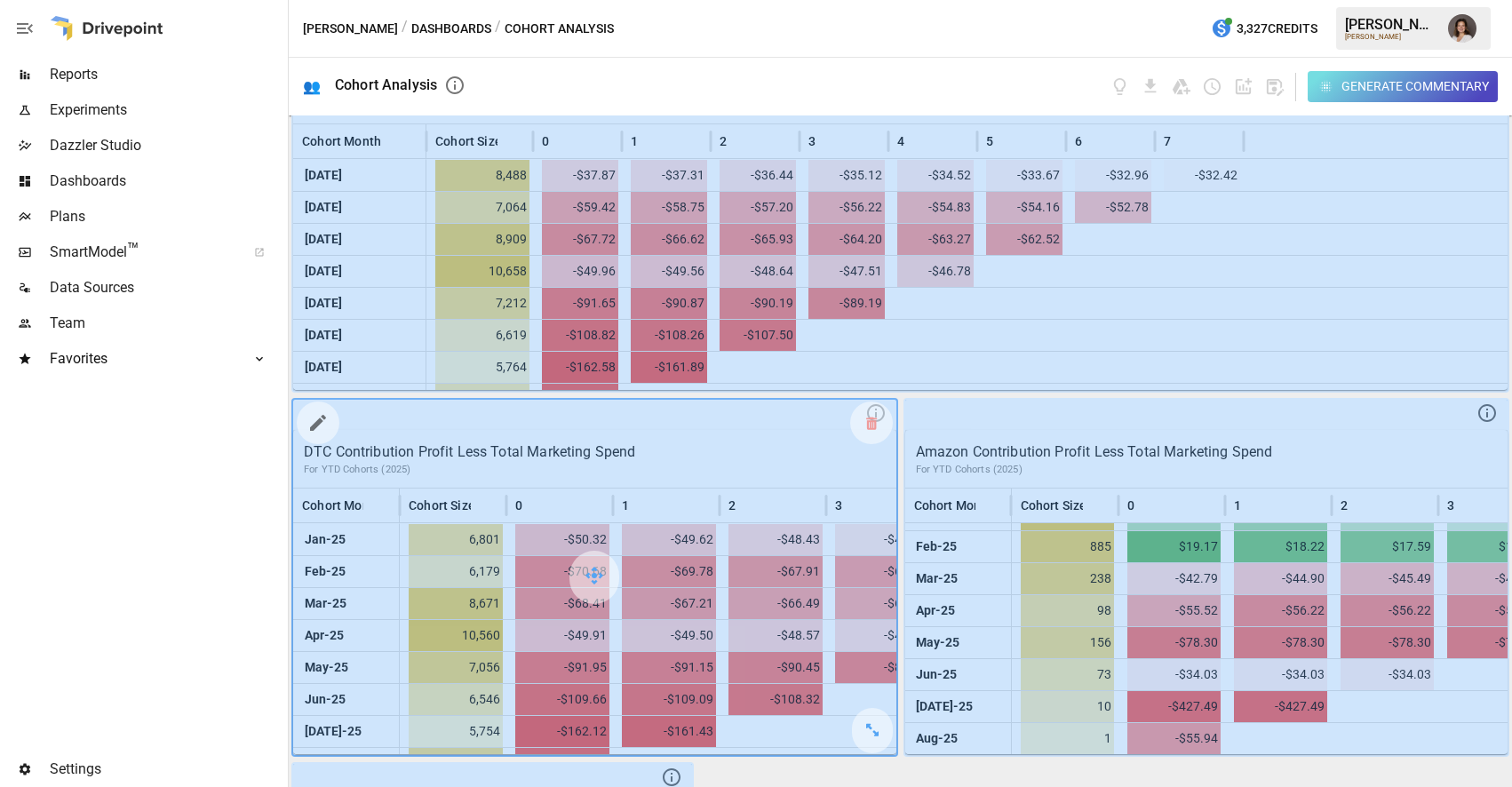
scroll to position [0, 0]
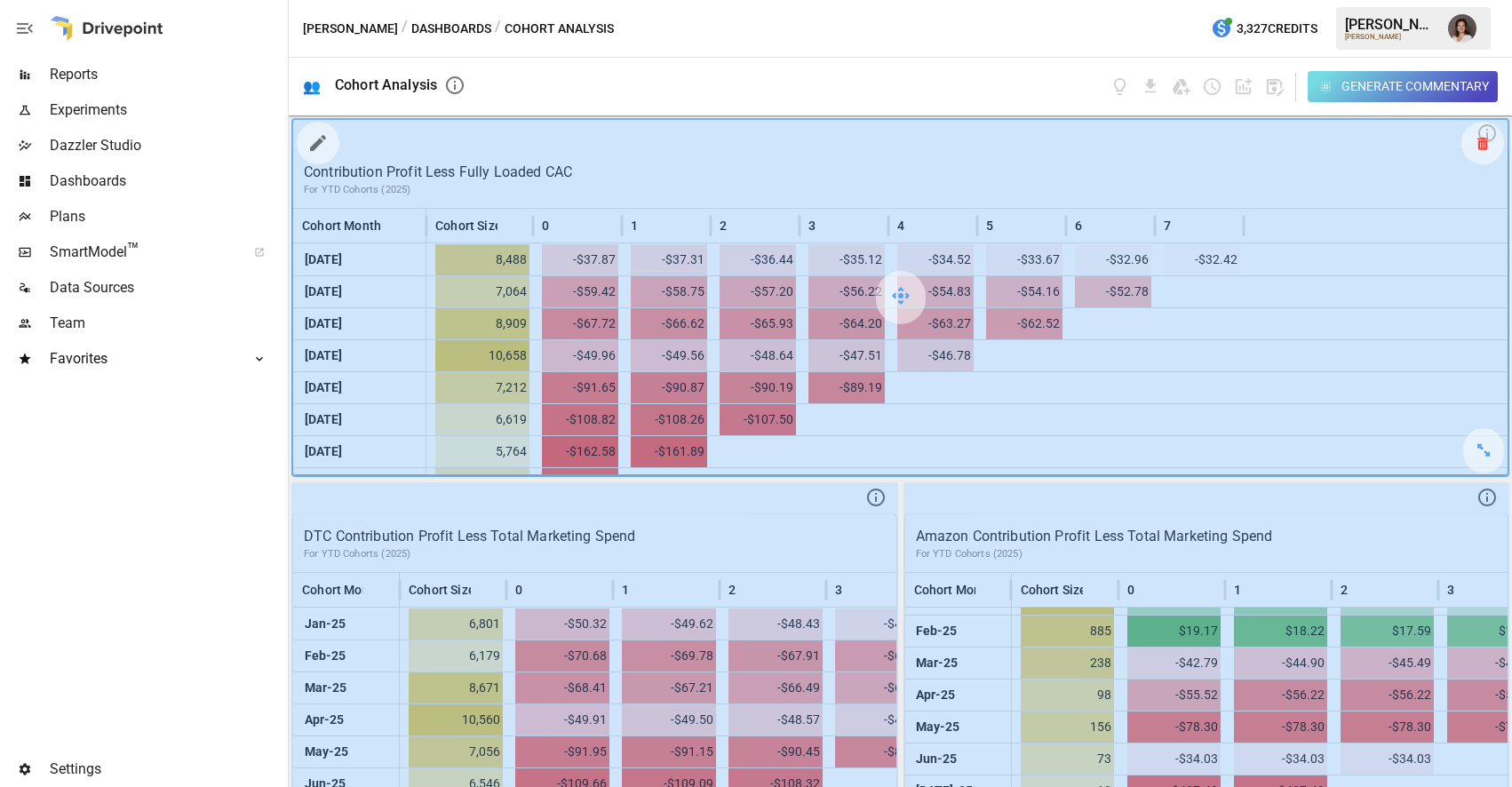
click at [1476, 138] on div at bounding box center [1483, 142] width 43 height 43
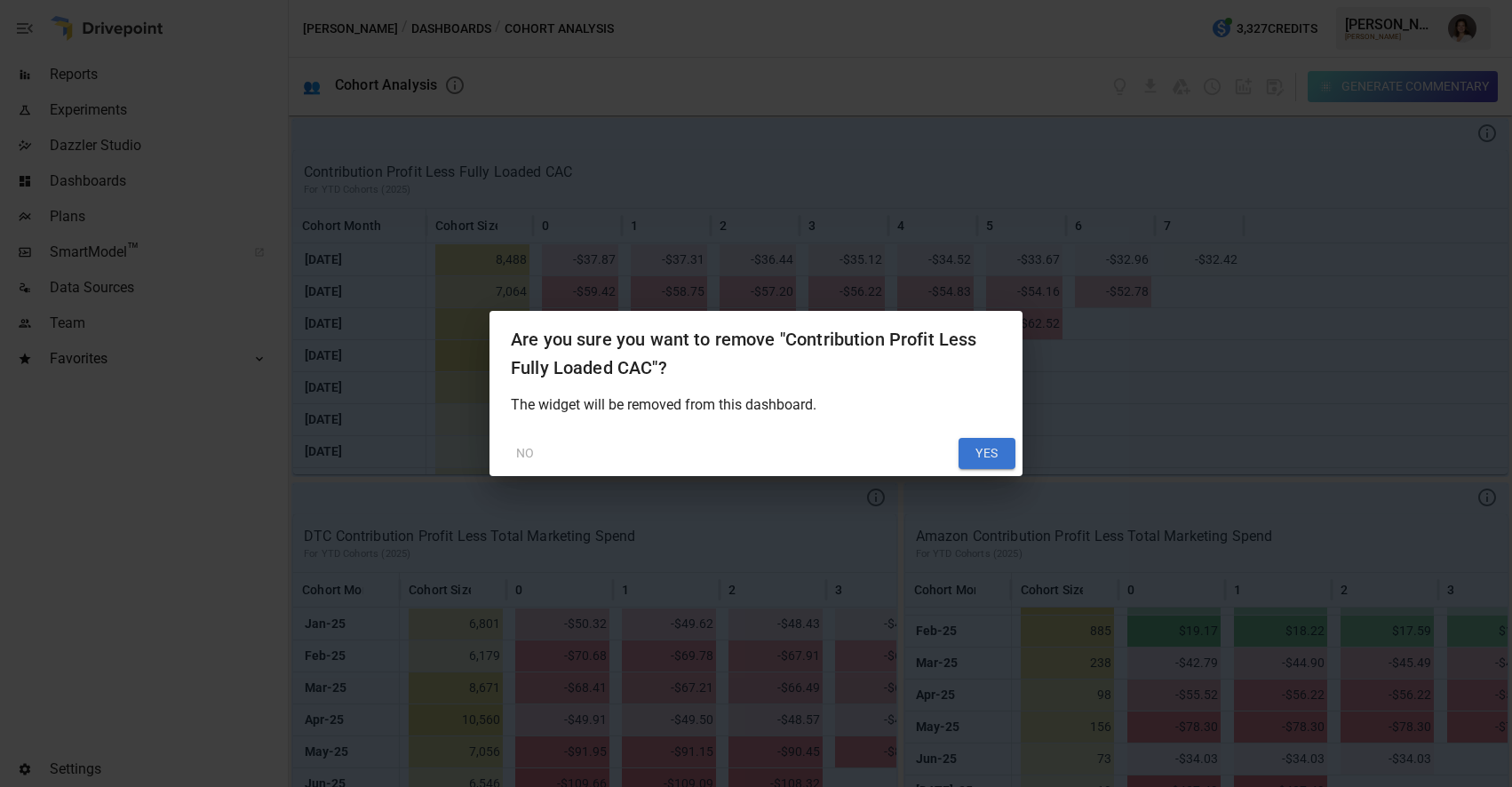
click at [974, 447] on button "YES" at bounding box center [987, 453] width 57 height 32
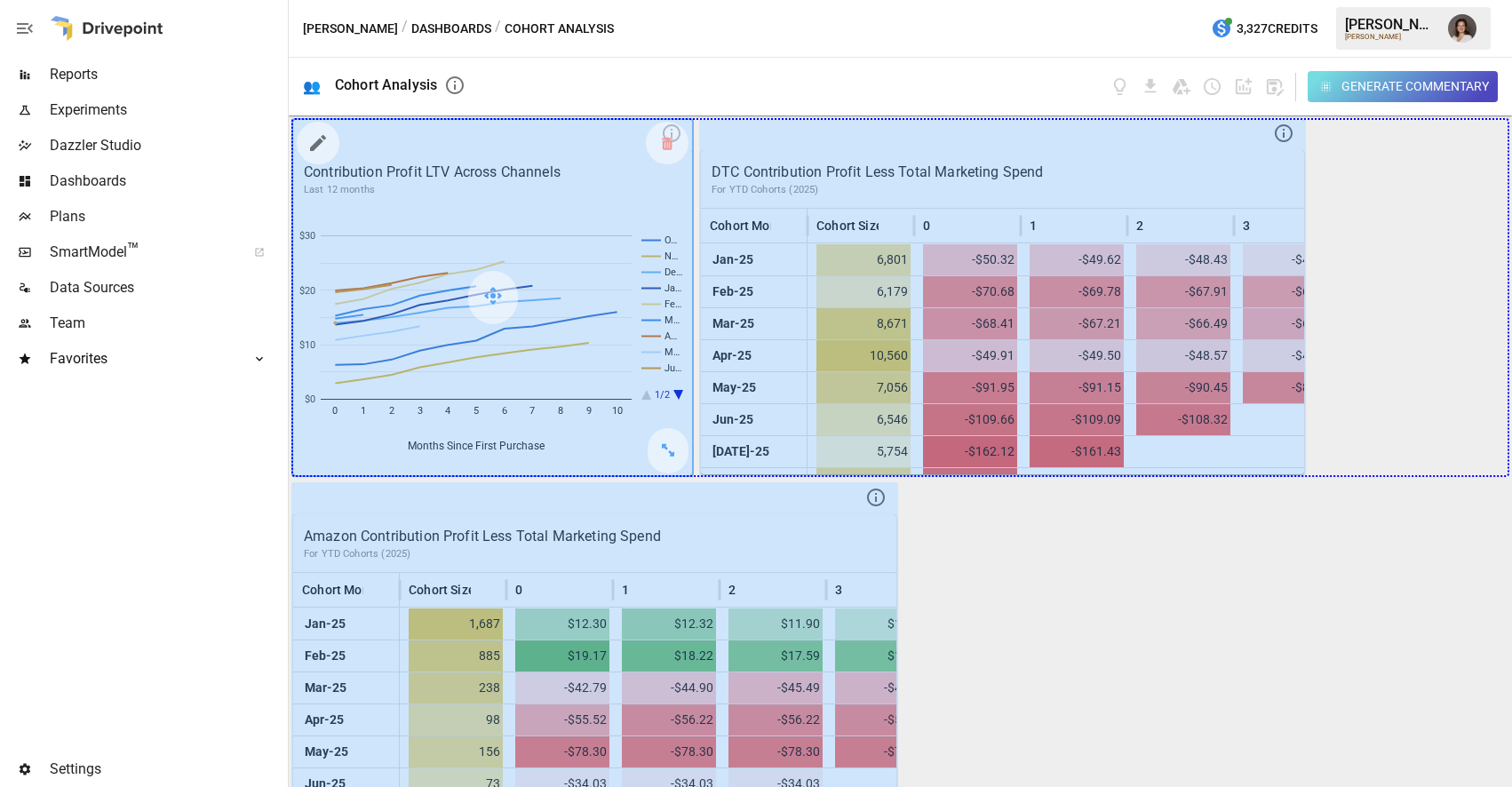
drag, startPoint x: 668, startPoint y: 452, endPoint x: 1418, endPoint y: 429, distance: 750.4
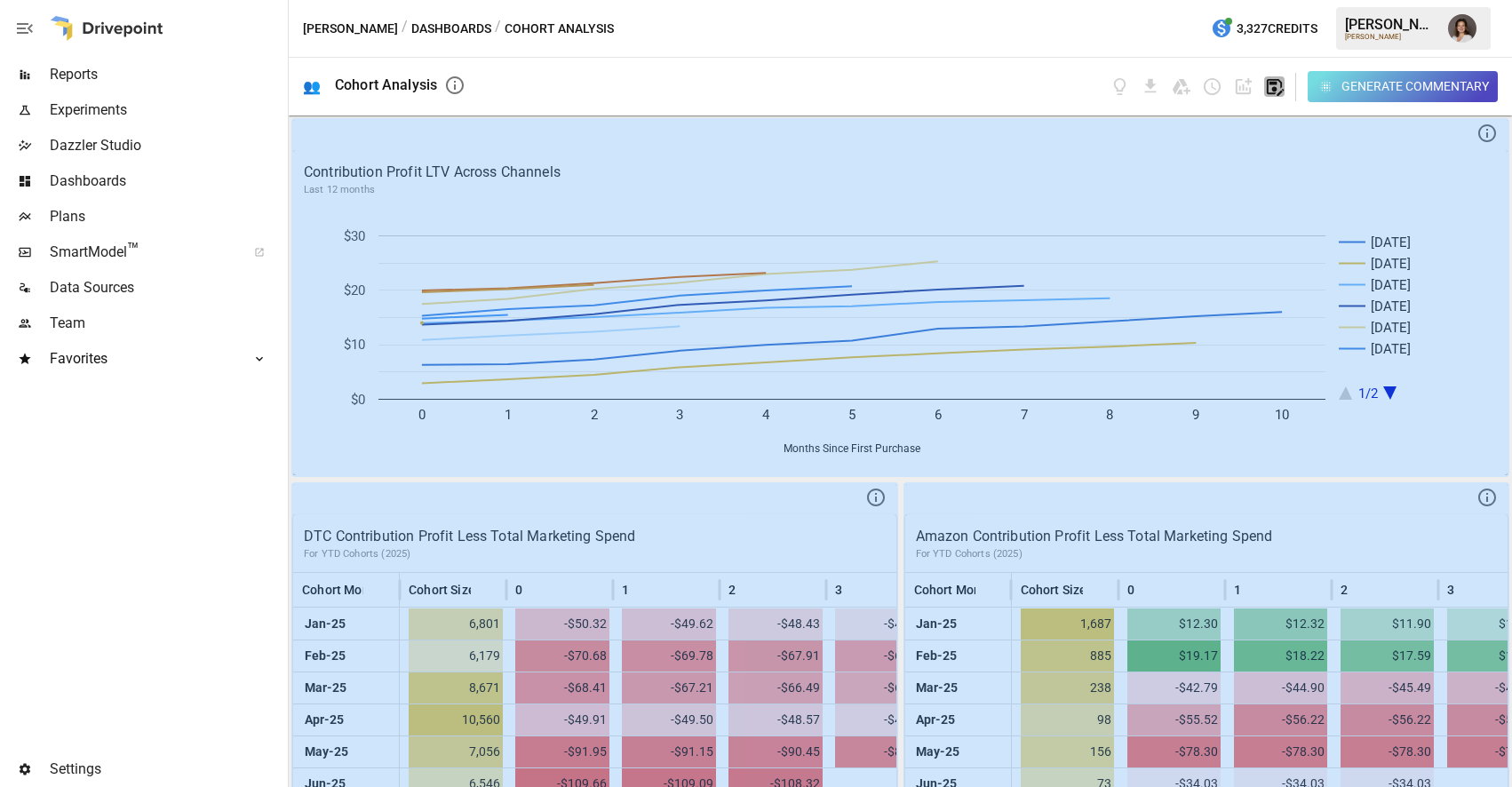
click at [1271, 85] on icon "button" at bounding box center [1274, 86] width 21 height 21
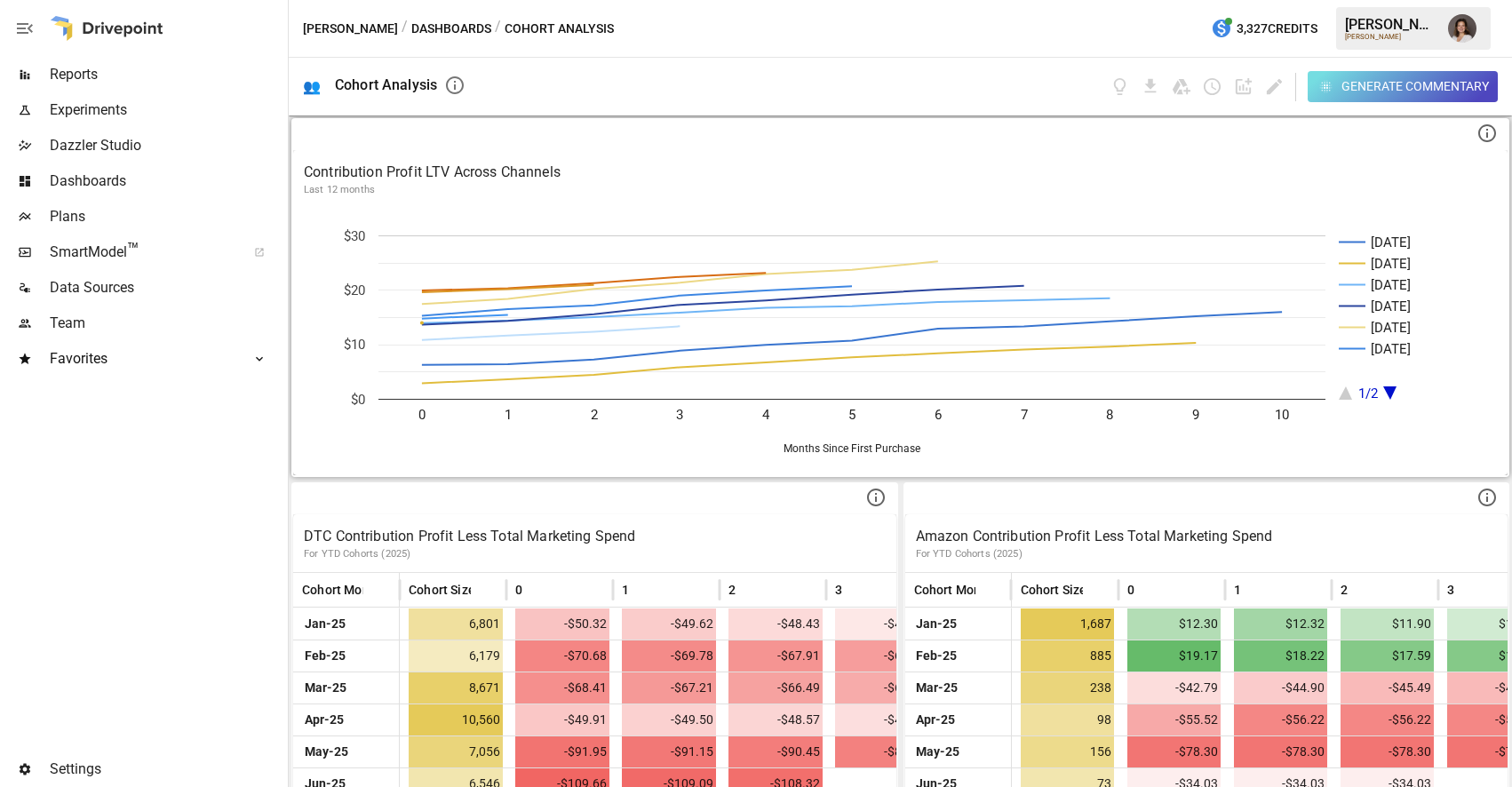
click at [1469, 25] on img "Franziska Ibscher" at bounding box center [1462, 28] width 28 height 28
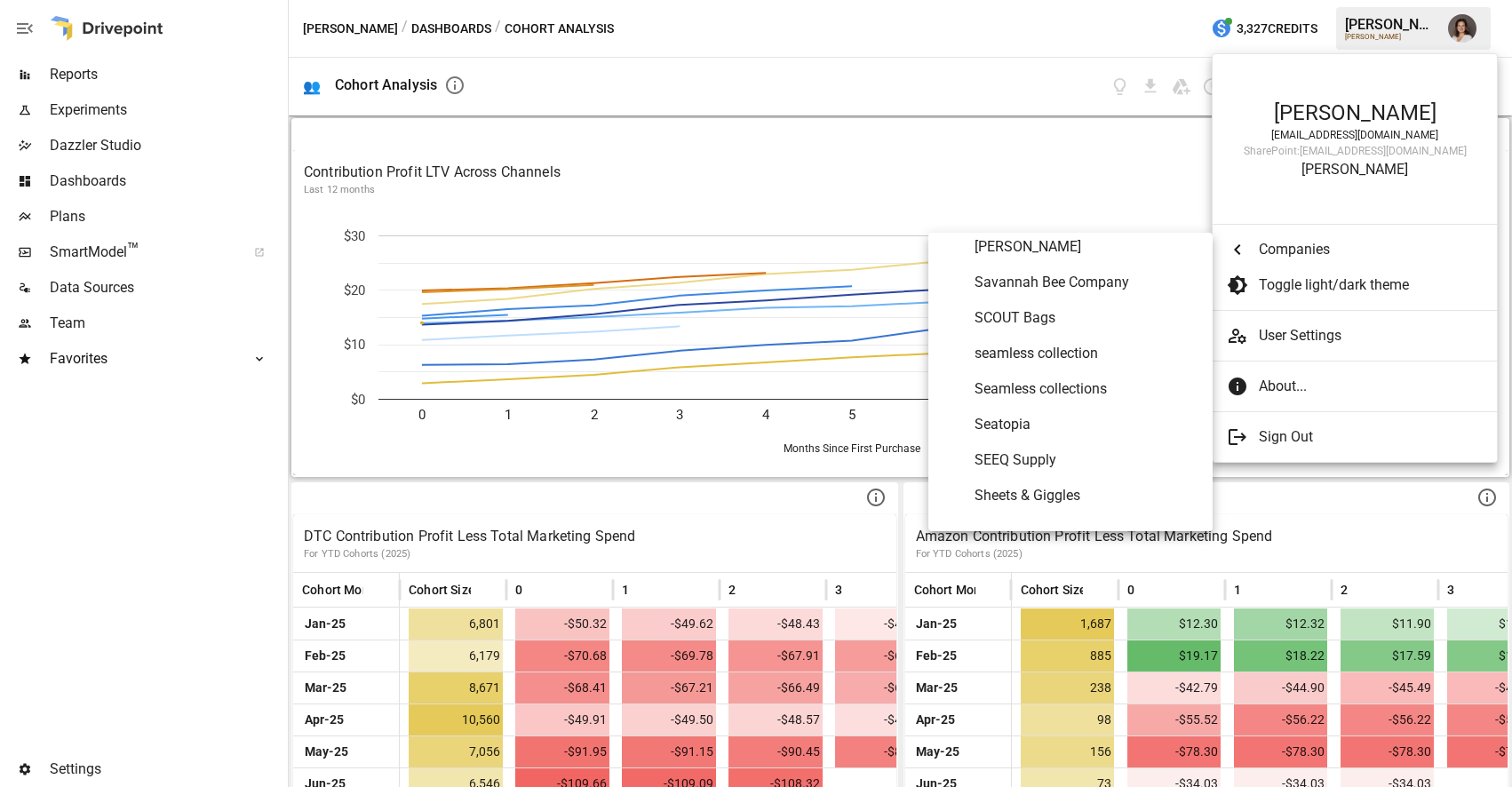
scroll to position [8440, 0]
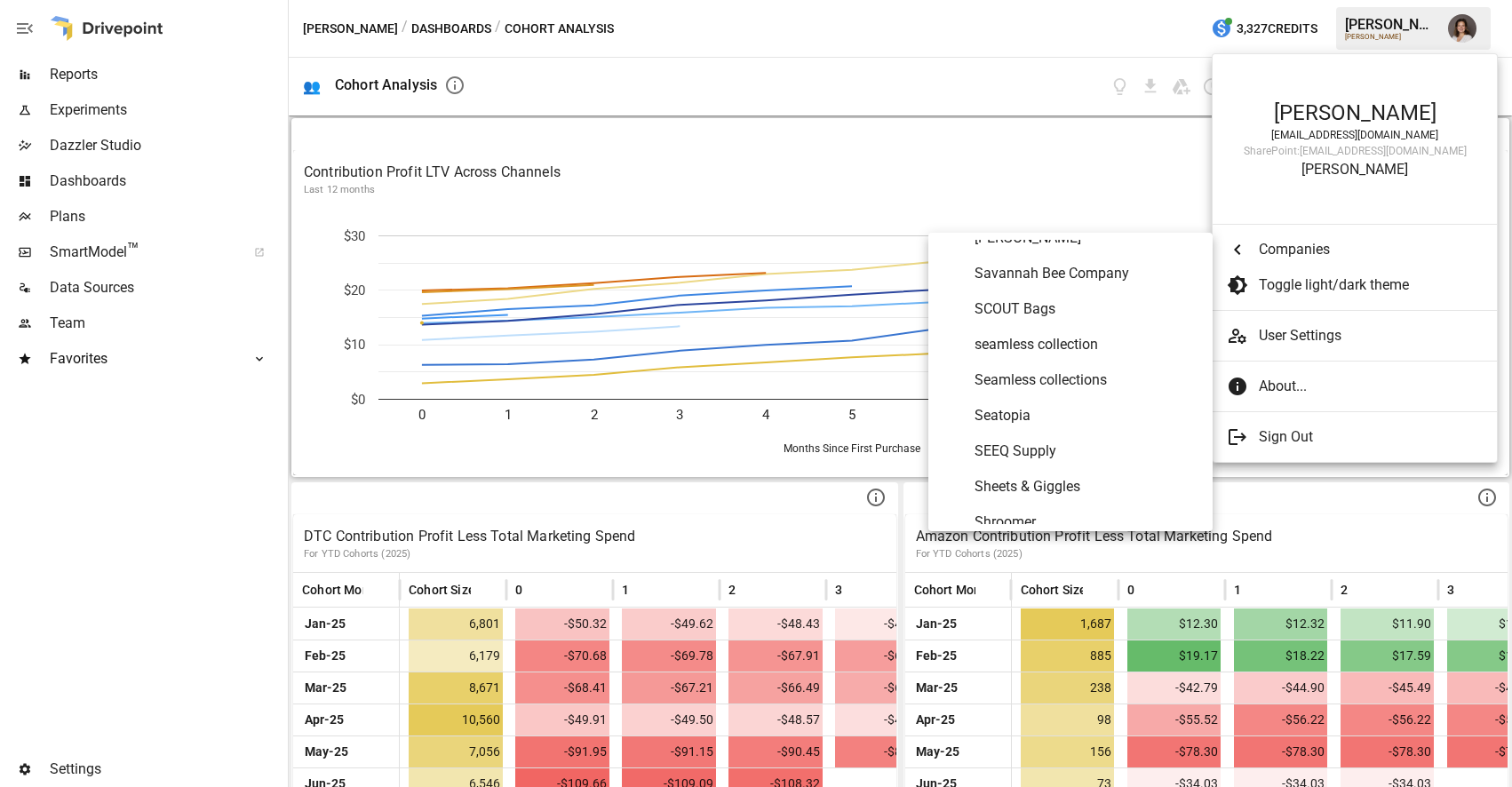
click at [1032, 412] on span "Seatopia" at bounding box center [1087, 416] width 224 height 22
